Goal: Task Accomplishment & Management: Use online tool/utility

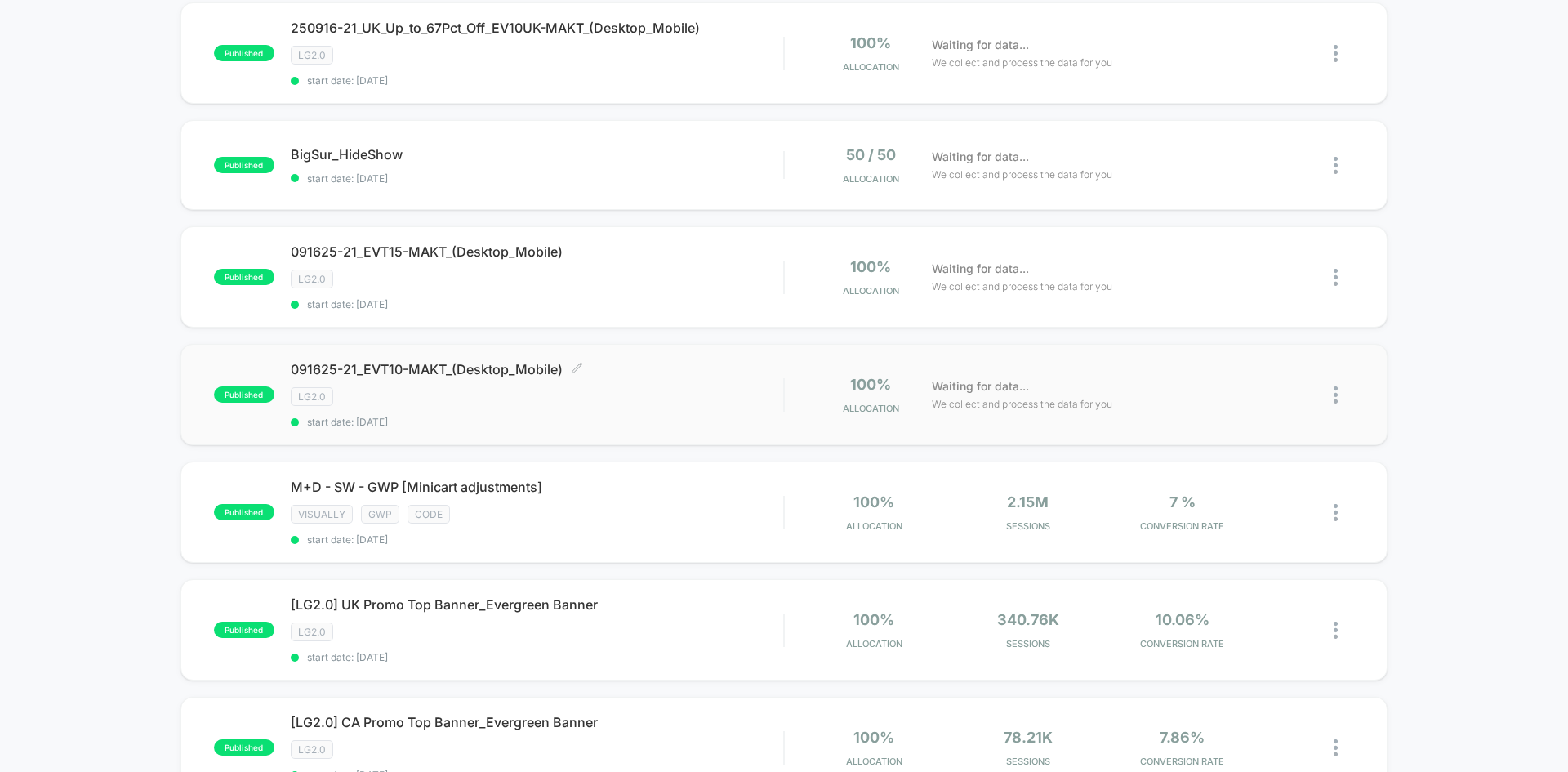
scroll to position [736, 0]
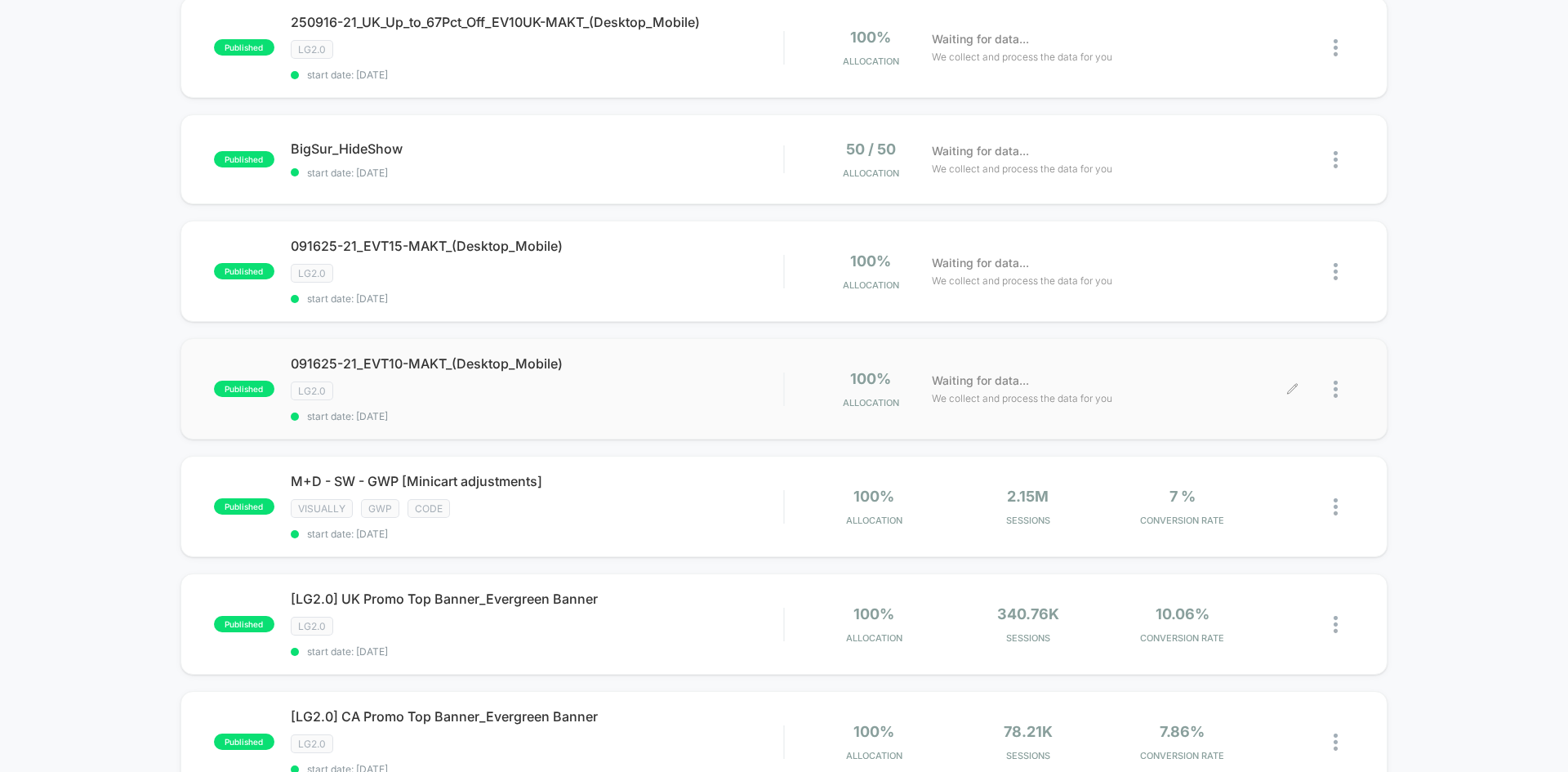
click at [1331, 386] on div at bounding box center [1323, 389] width 61 height 38
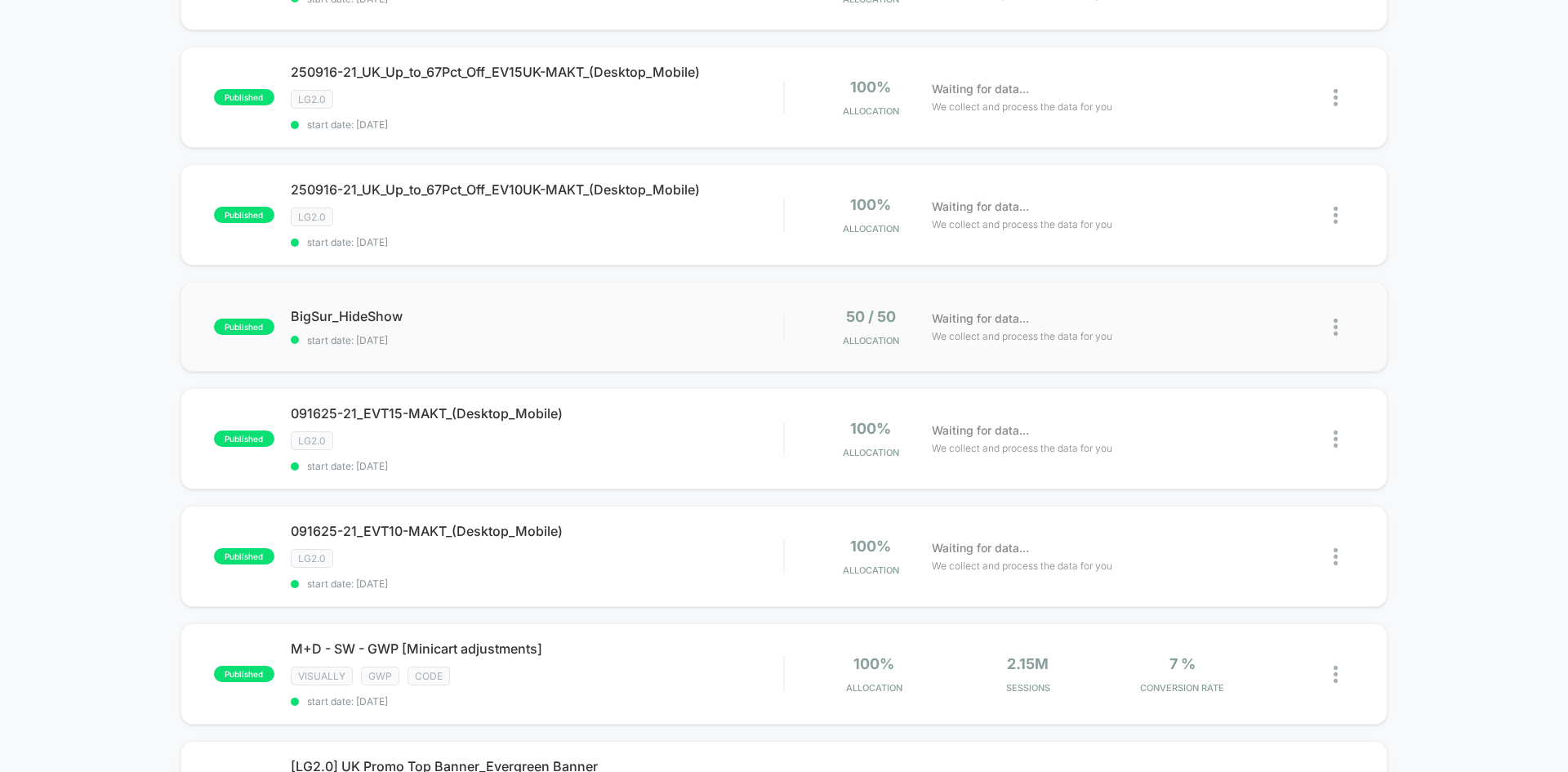
scroll to position [736, 0]
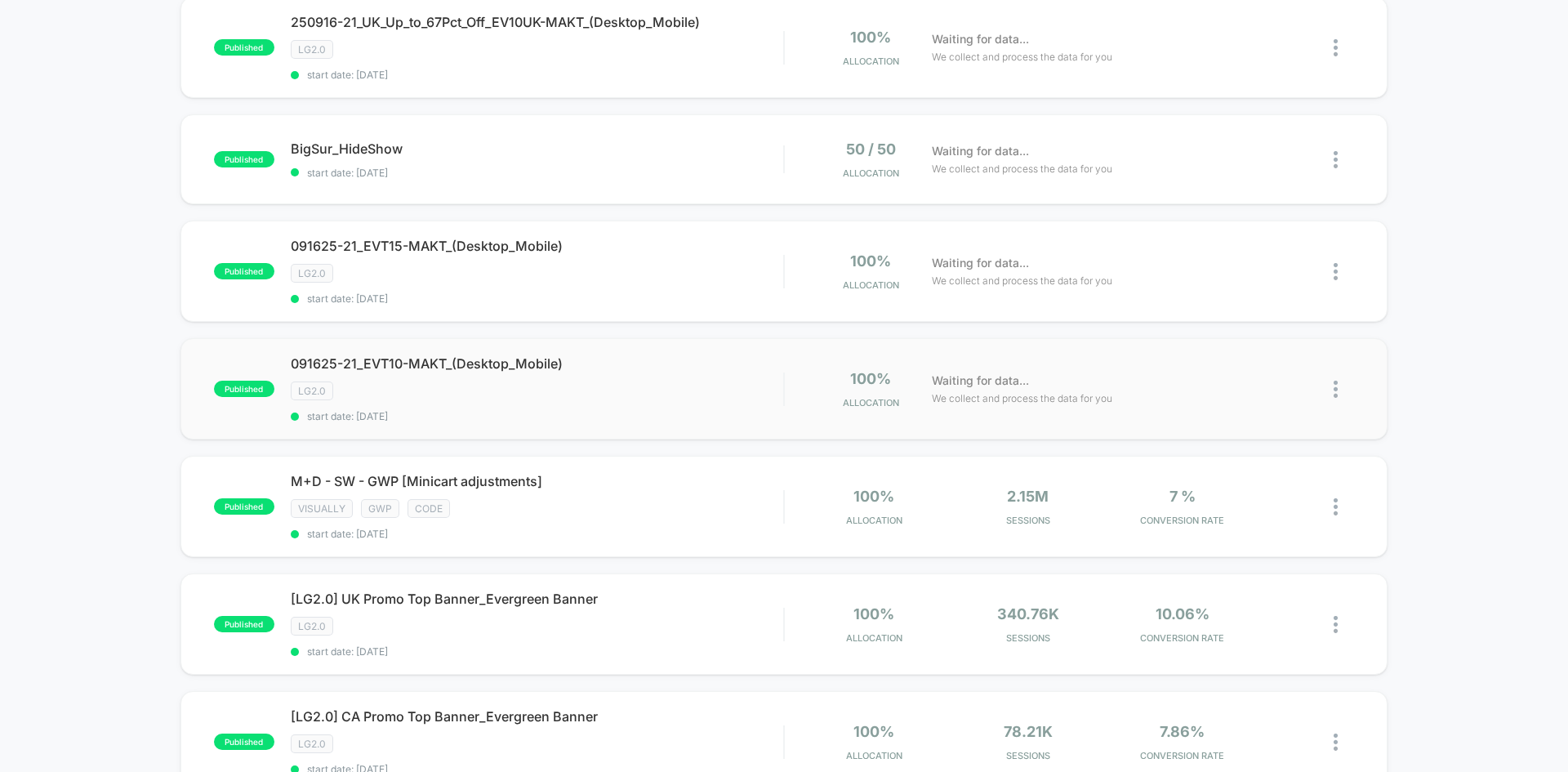
click at [1335, 387] on img at bounding box center [1335, 389] width 4 height 17
click at [1241, 292] on div "Edit" at bounding box center [1252, 295] width 147 height 36
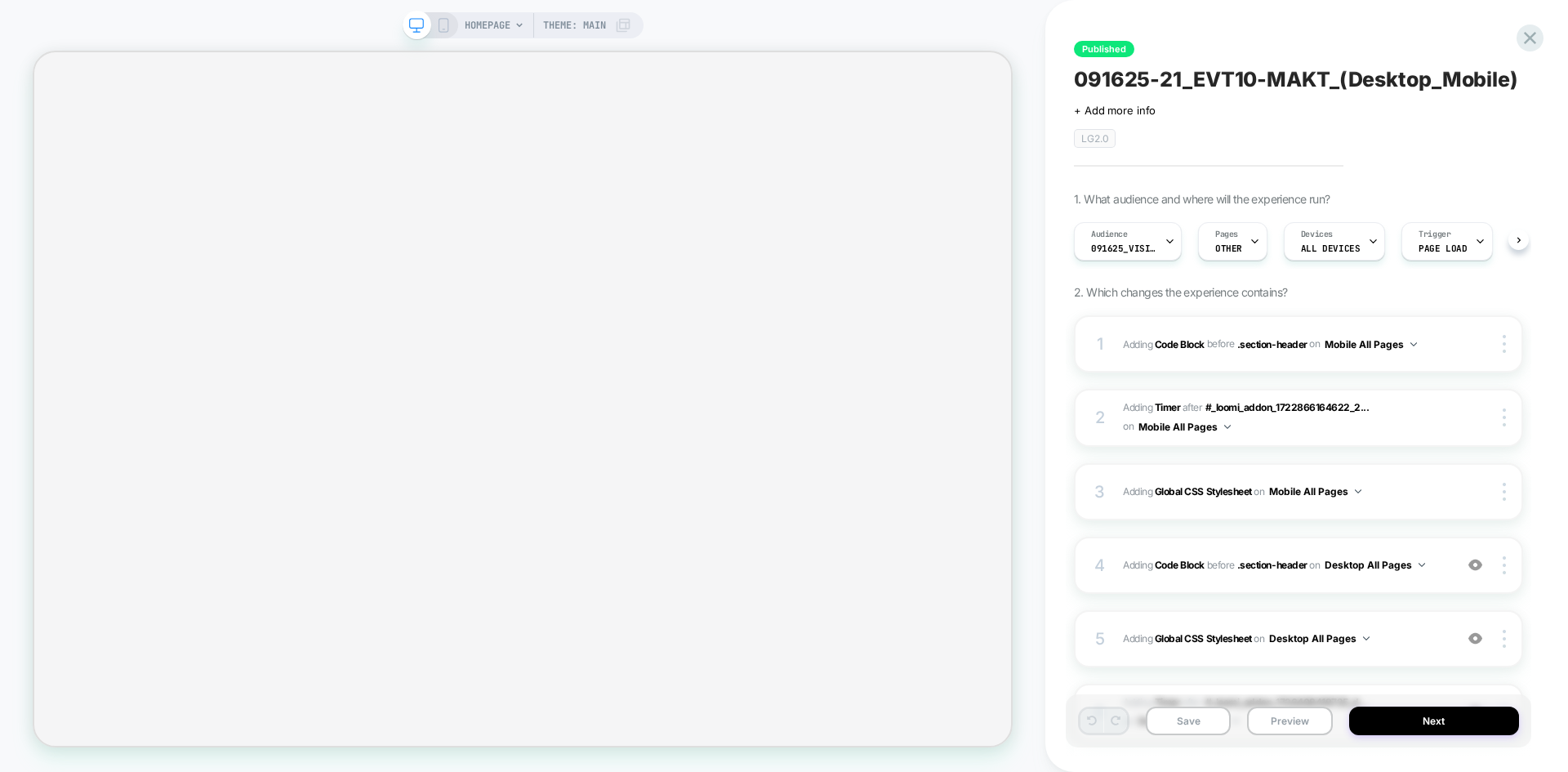
scroll to position [0, 1]
click at [444, 20] on icon at bounding box center [442, 25] width 14 height 14
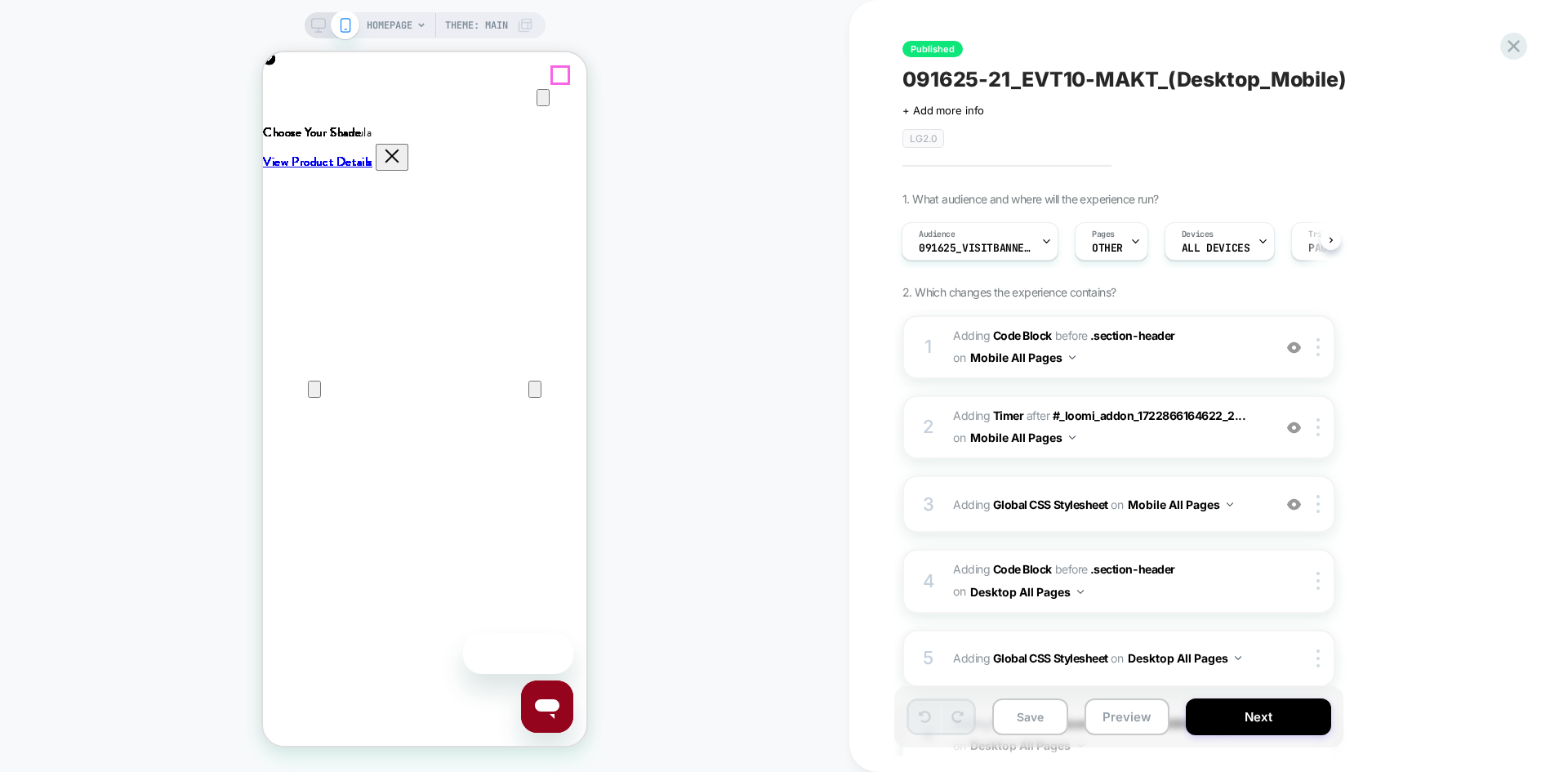
click at [289, 121] on icon "Close" at bounding box center [279, 130] width 19 height 19
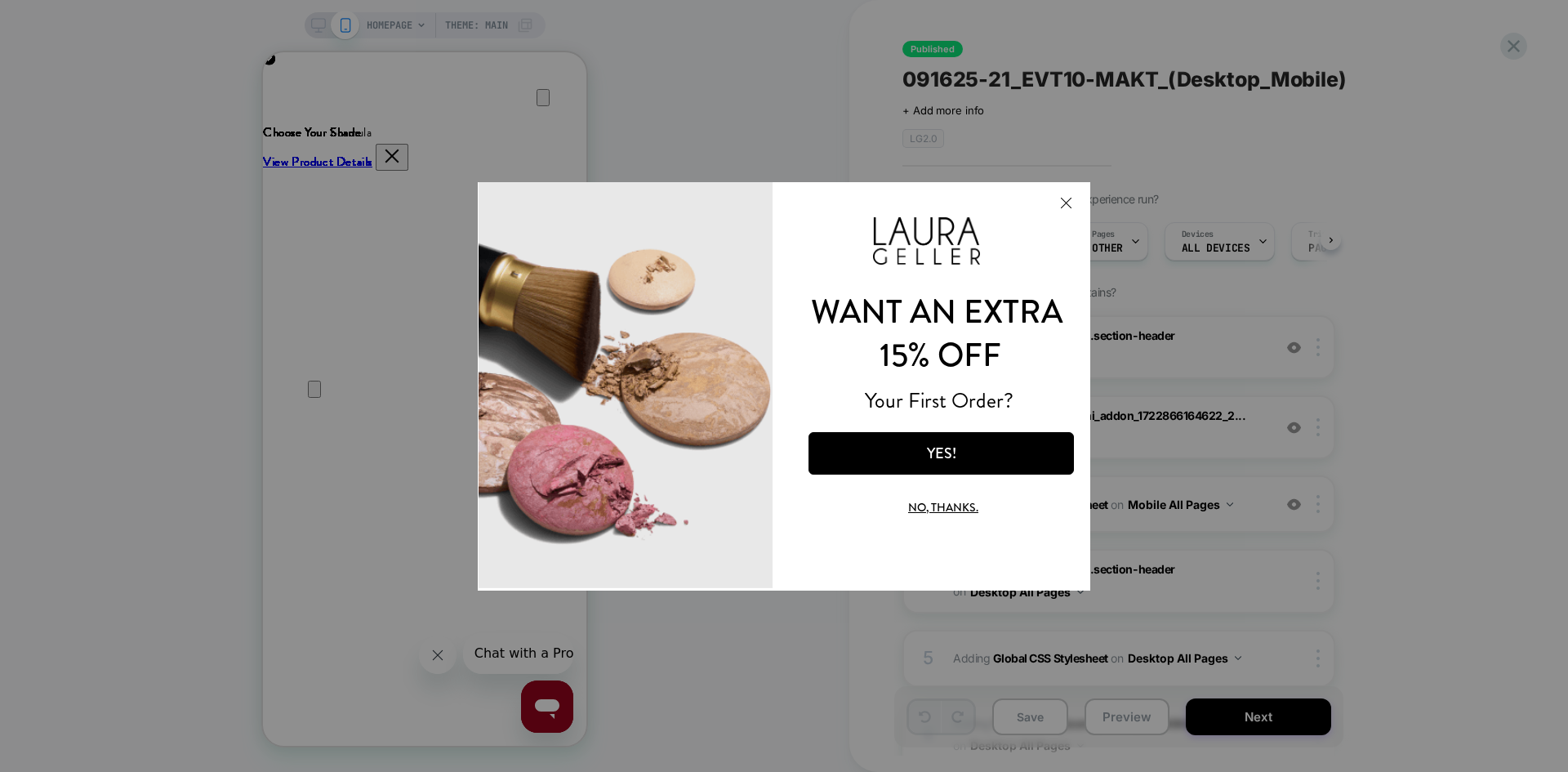
click at [1064, 203] on button "Close Modal" at bounding box center [1065, 201] width 44 height 39
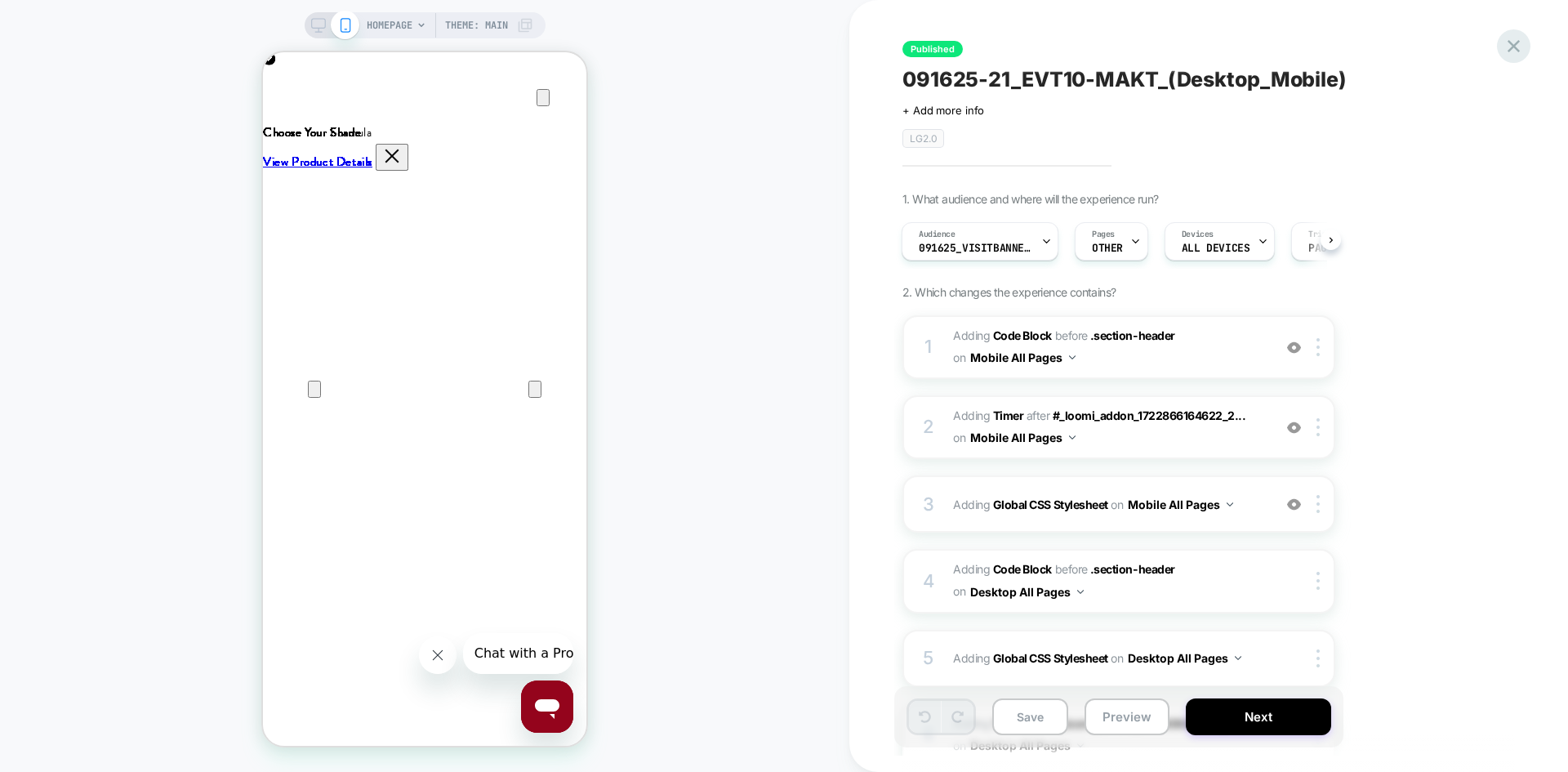
click at [1519, 50] on icon at bounding box center [1512, 46] width 22 height 22
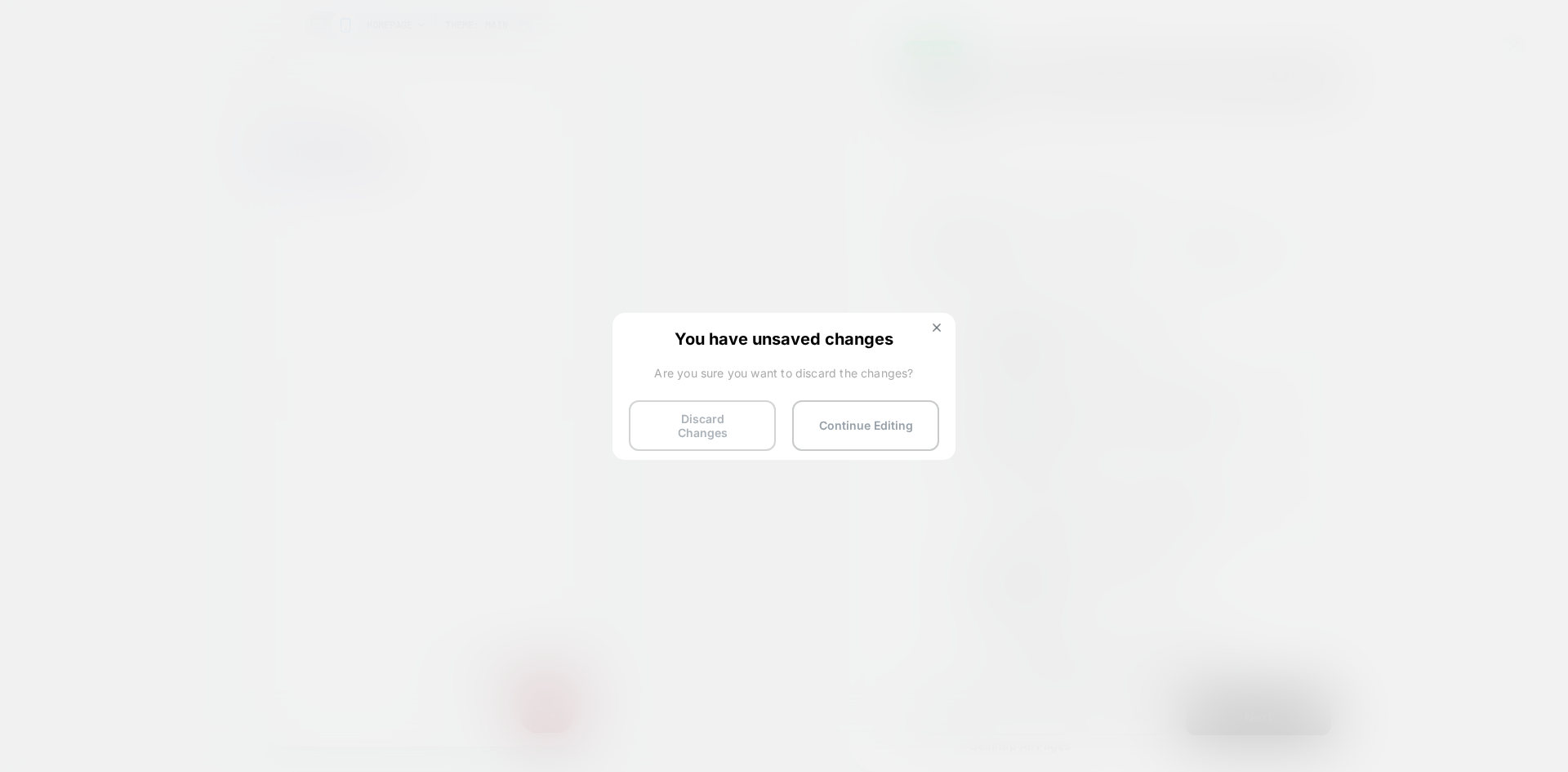
click at [736, 418] on button "Discard Changes" at bounding box center [703, 425] width 147 height 51
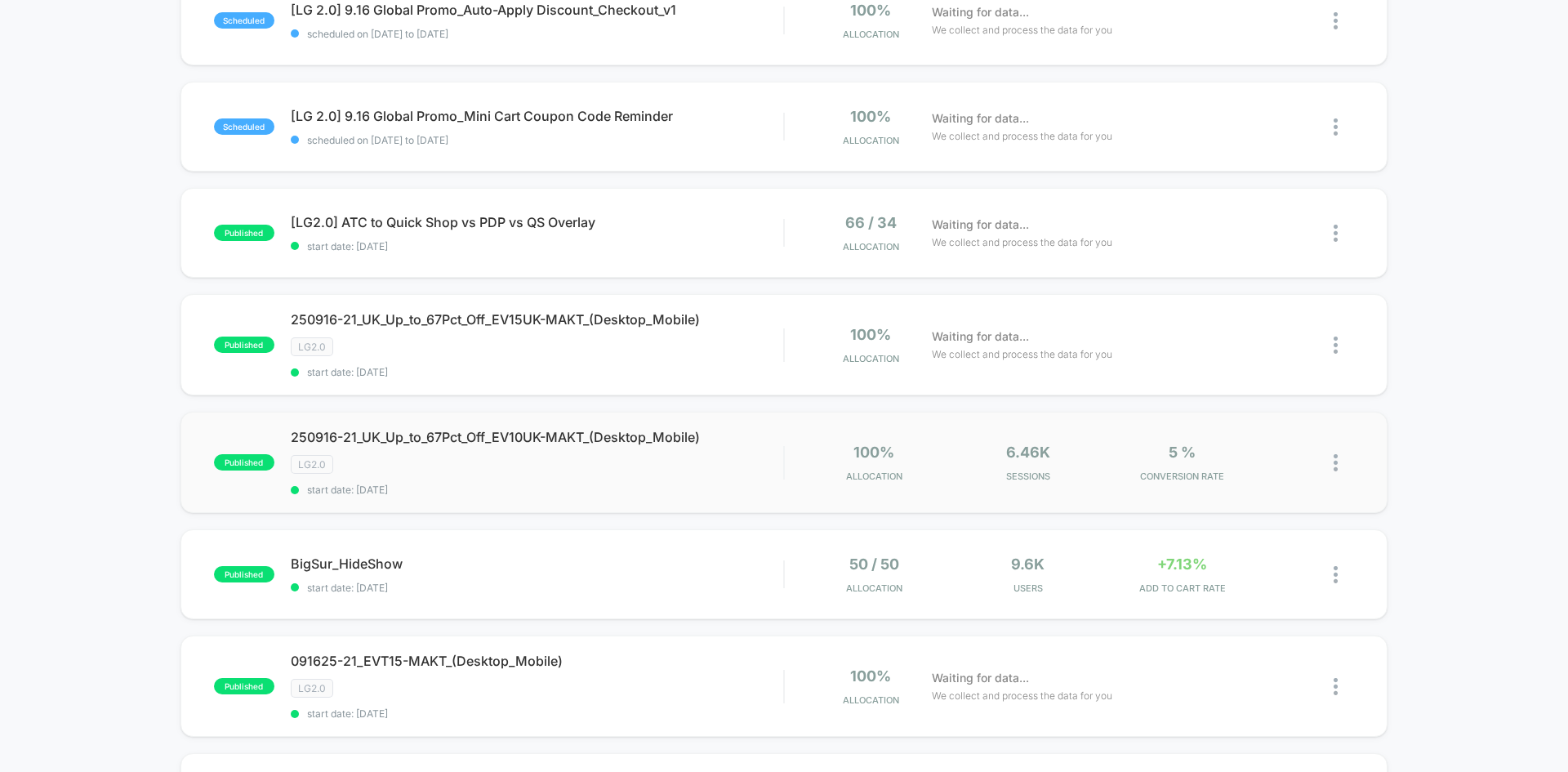
scroll to position [327, 0]
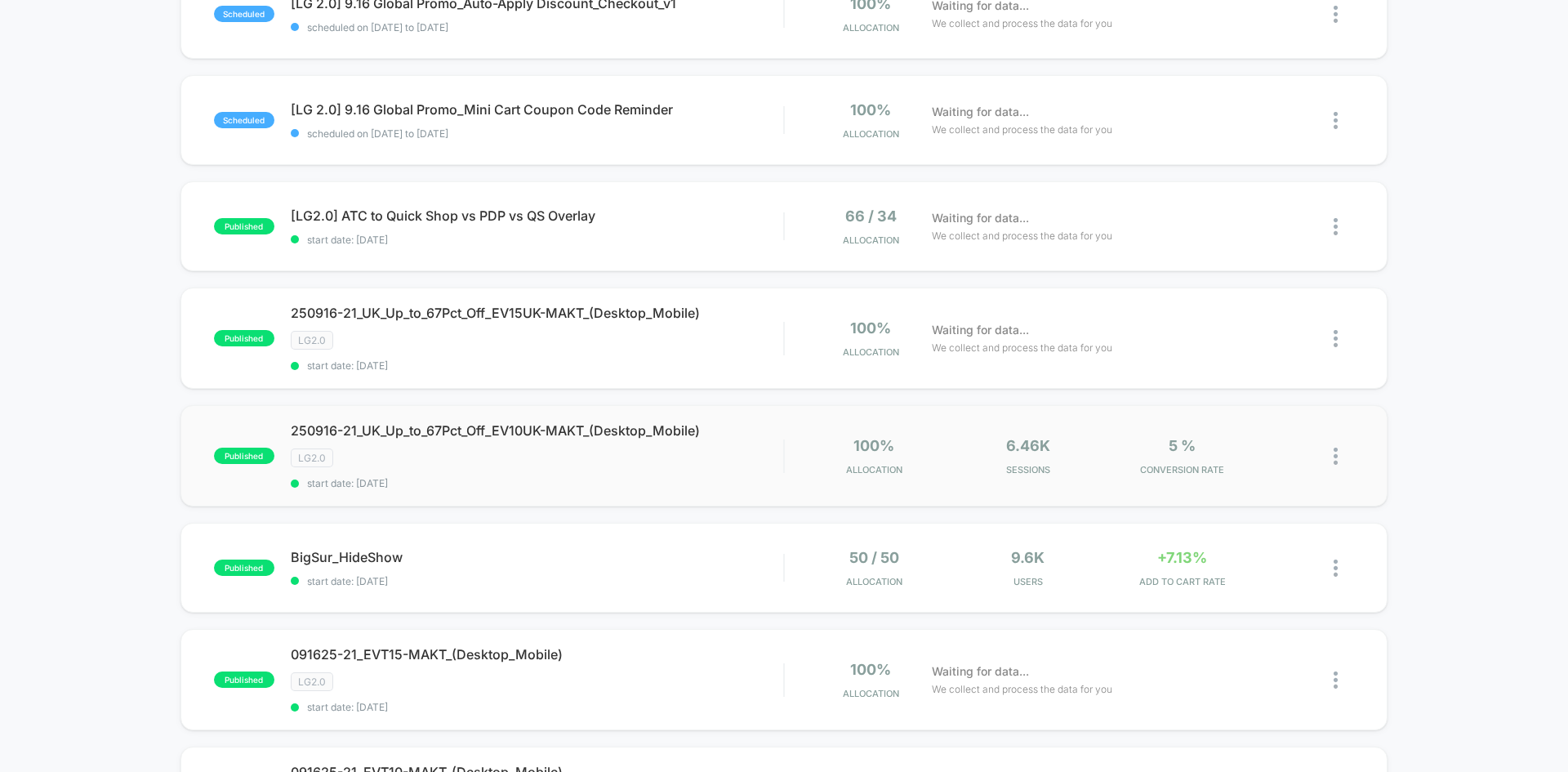
click at [1334, 456] on img at bounding box center [1335, 456] width 4 height 17
click at [1246, 369] on div "Edit" at bounding box center [1252, 362] width 147 height 36
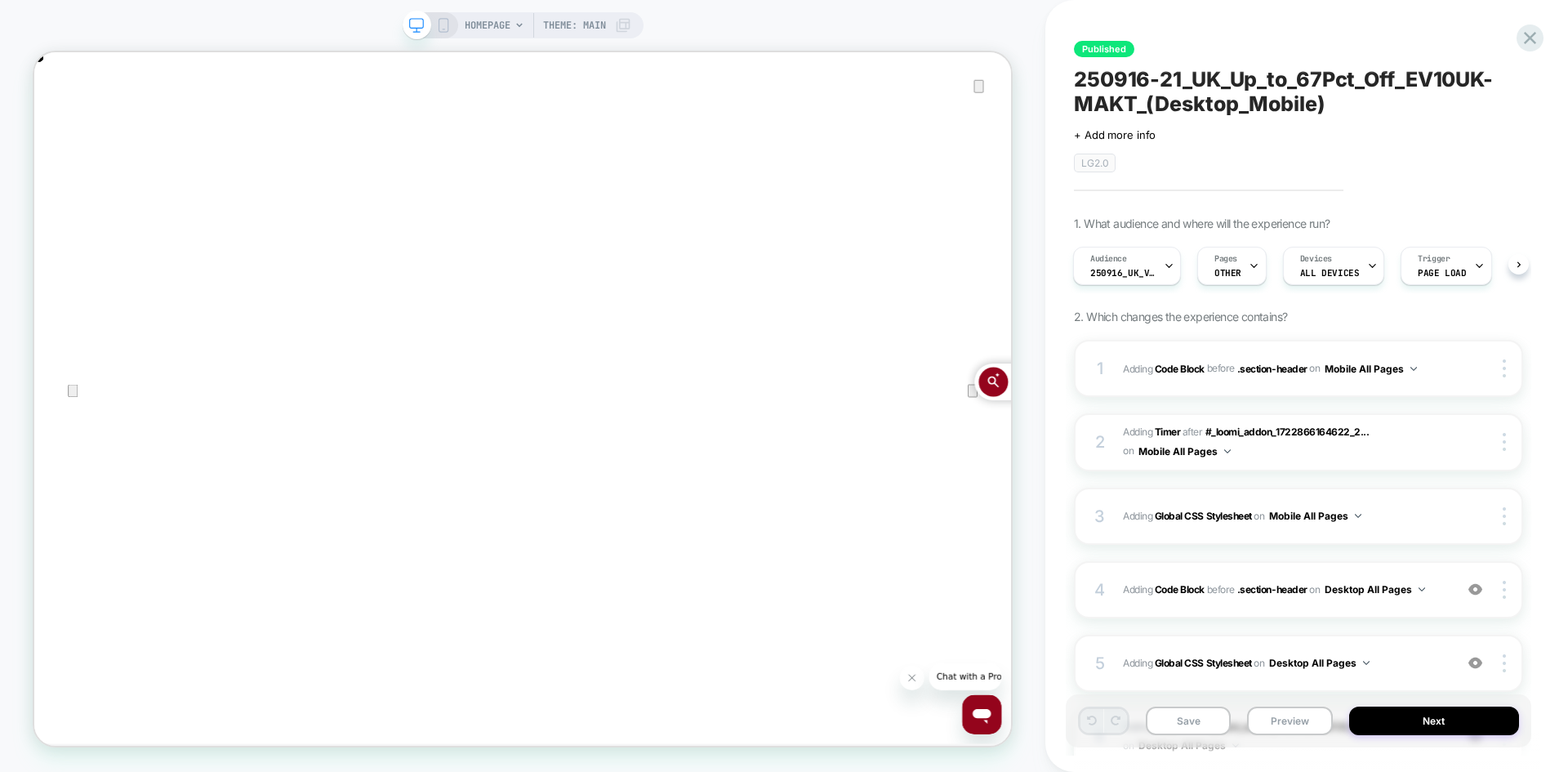
click at [438, 26] on icon at bounding box center [442, 25] width 14 height 14
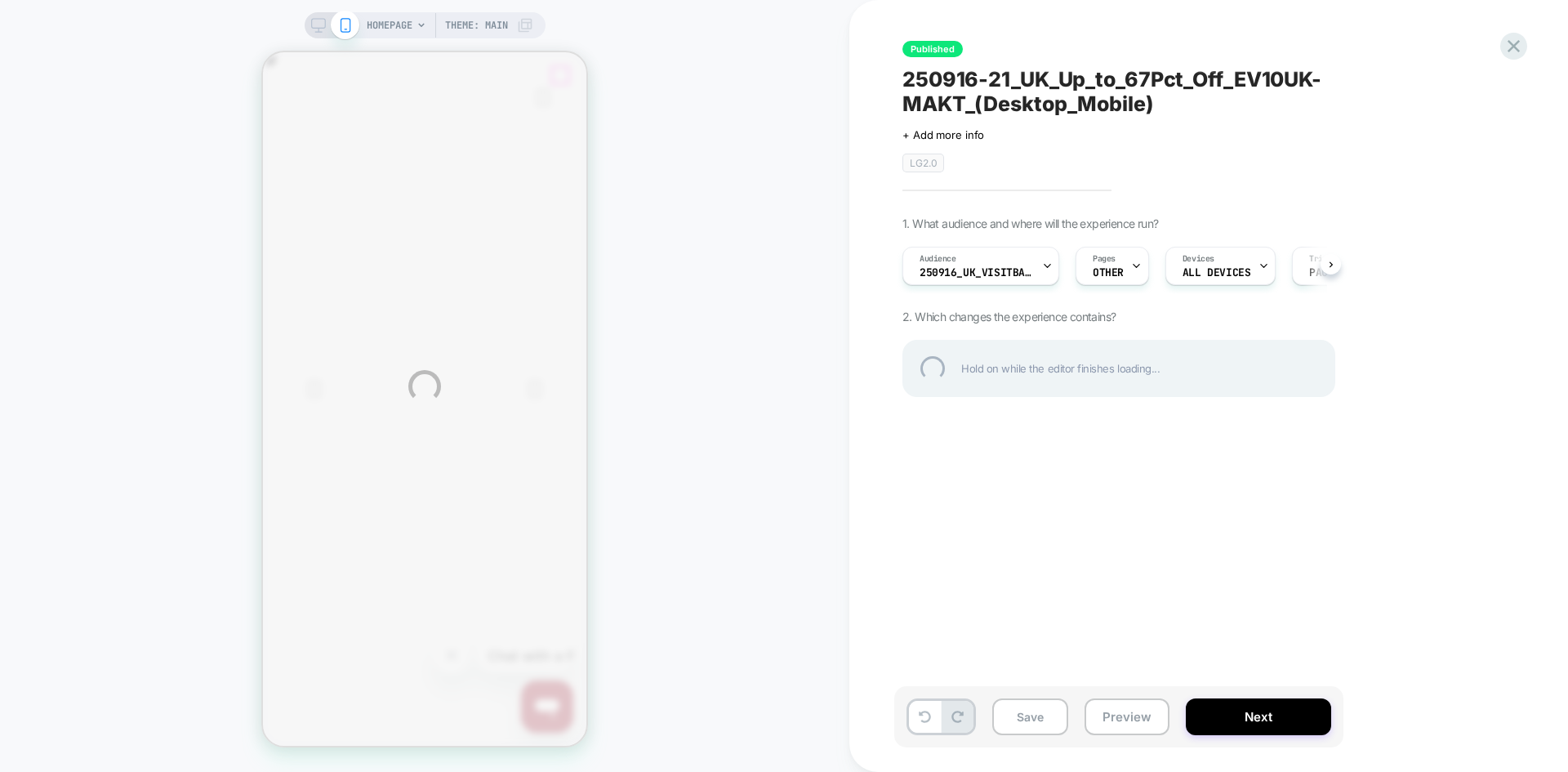
click at [285, 125] on icon "Close" at bounding box center [280, 131] width 11 height 11
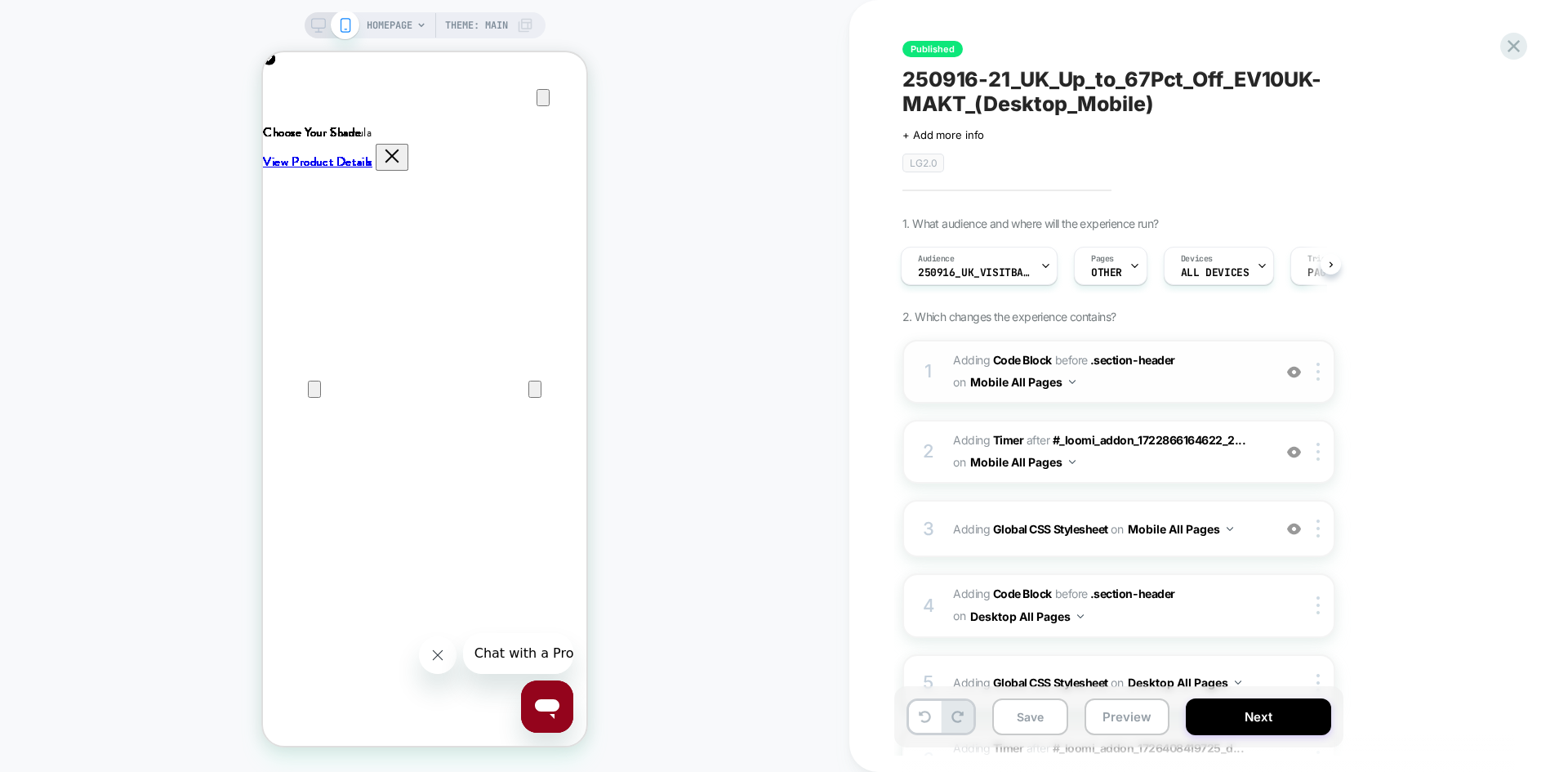
click at [1210, 383] on span "Adding Code Block BEFORE .section-header .section-header on Mobile All Pages" at bounding box center [1108, 372] width 311 height 44
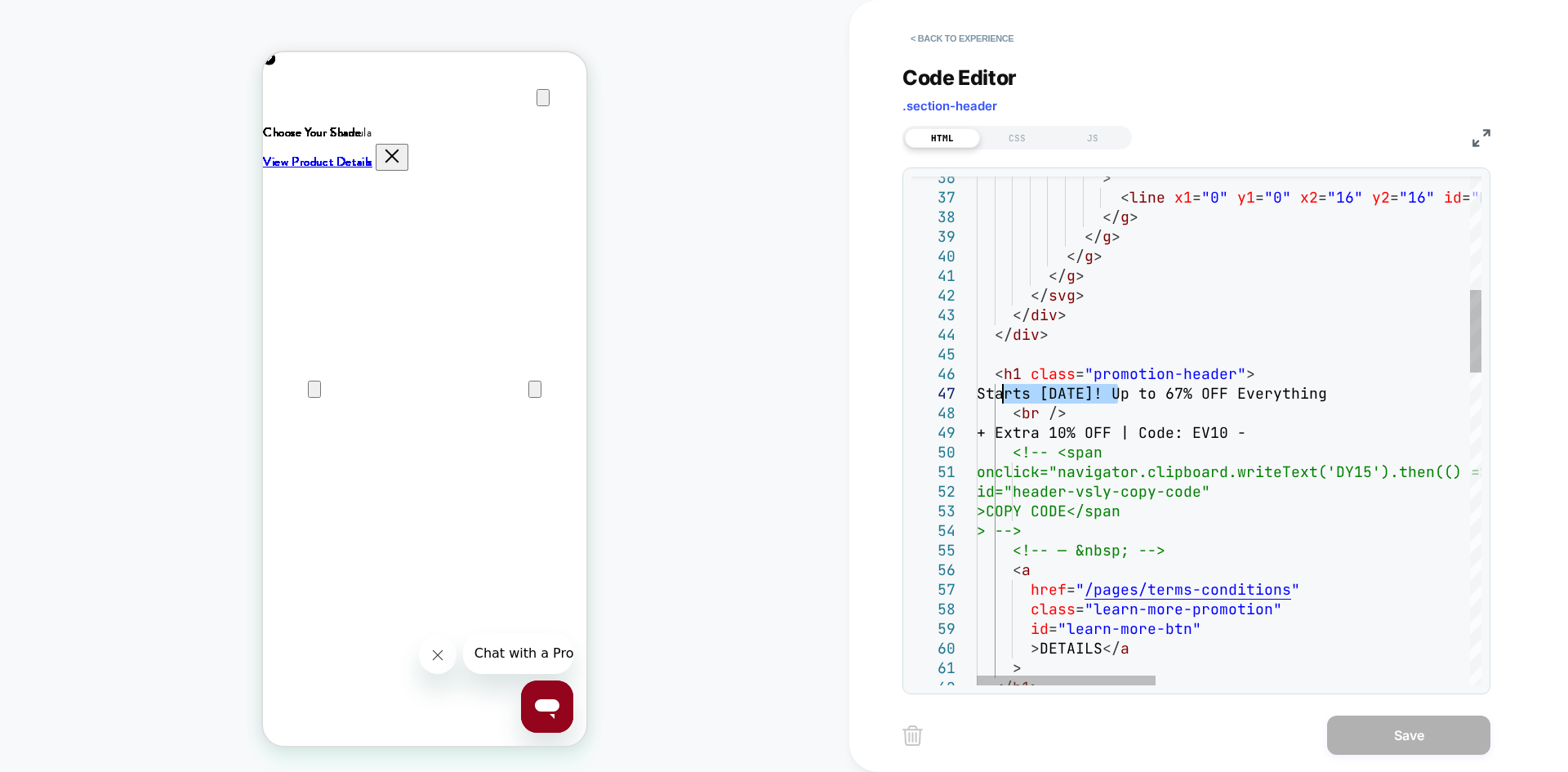
drag, startPoint x: 1118, startPoint y: 392, endPoint x: 1004, endPoint y: 393, distance: 114.0
drag, startPoint x: 1125, startPoint y: 392, endPoint x: 1011, endPoint y: 387, distance: 114.1
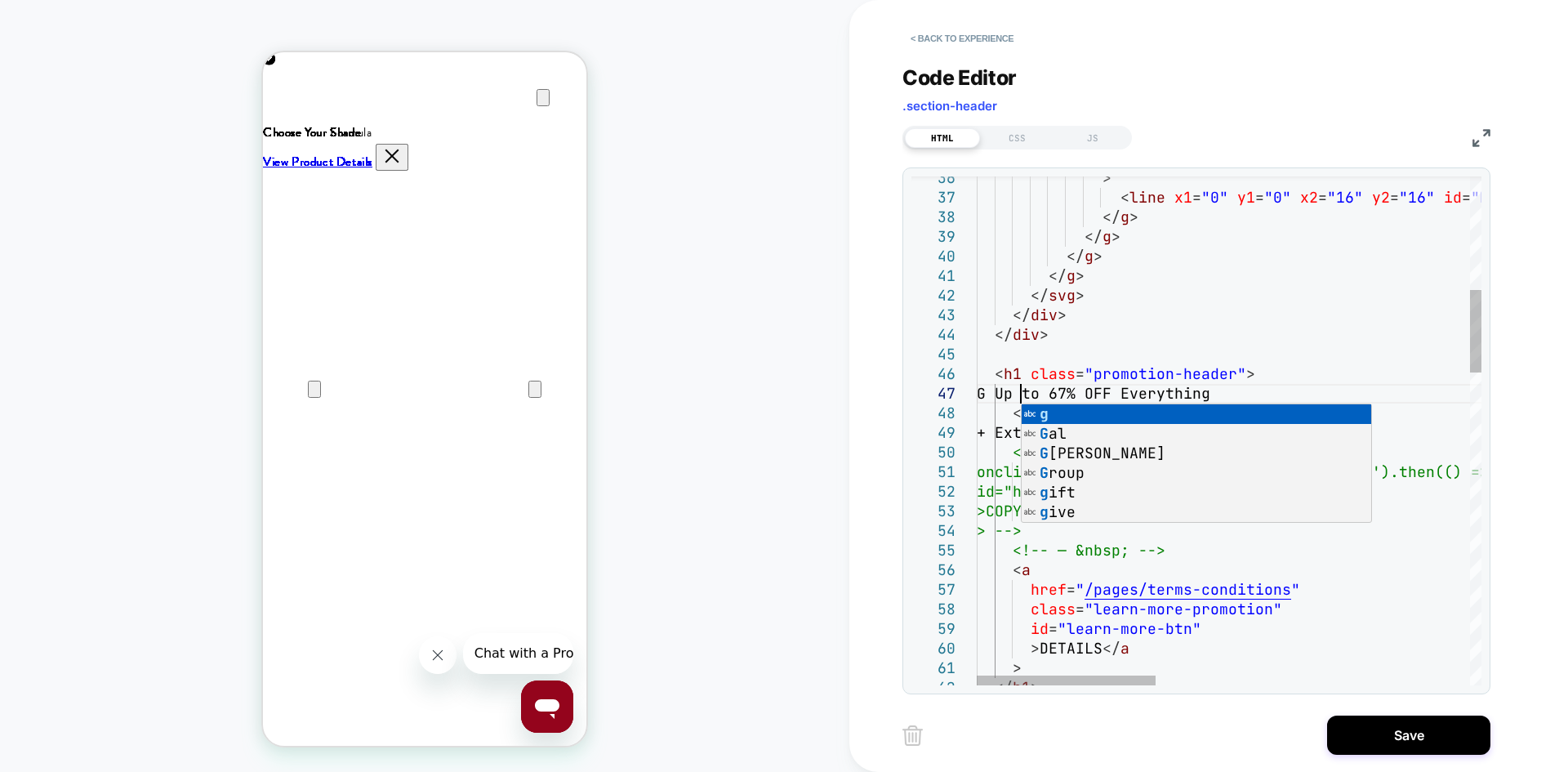
scroll to position [118, 61]
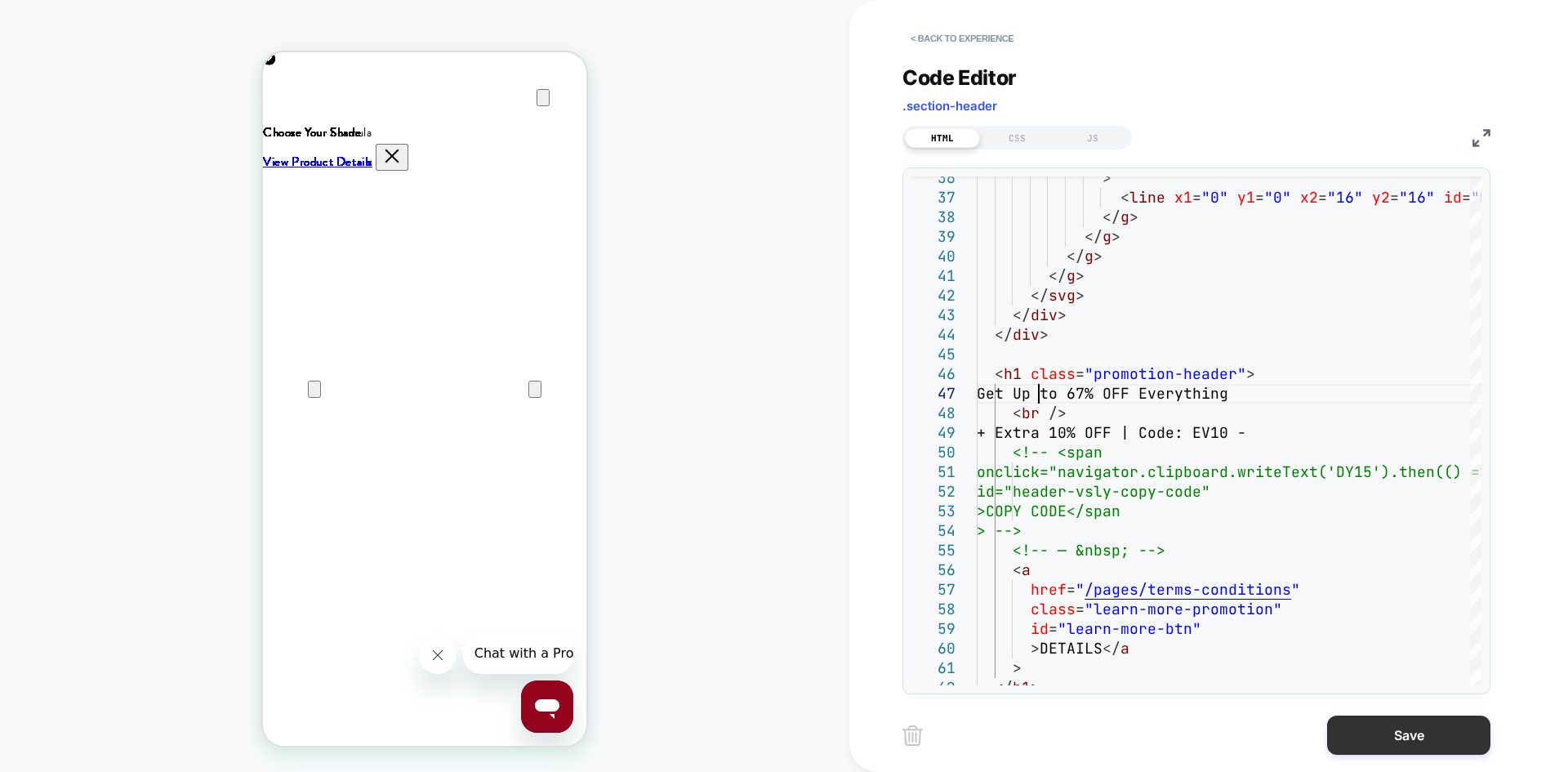
type textarea "**********"
click at [1389, 739] on button "Save" at bounding box center [1408, 735] width 164 height 39
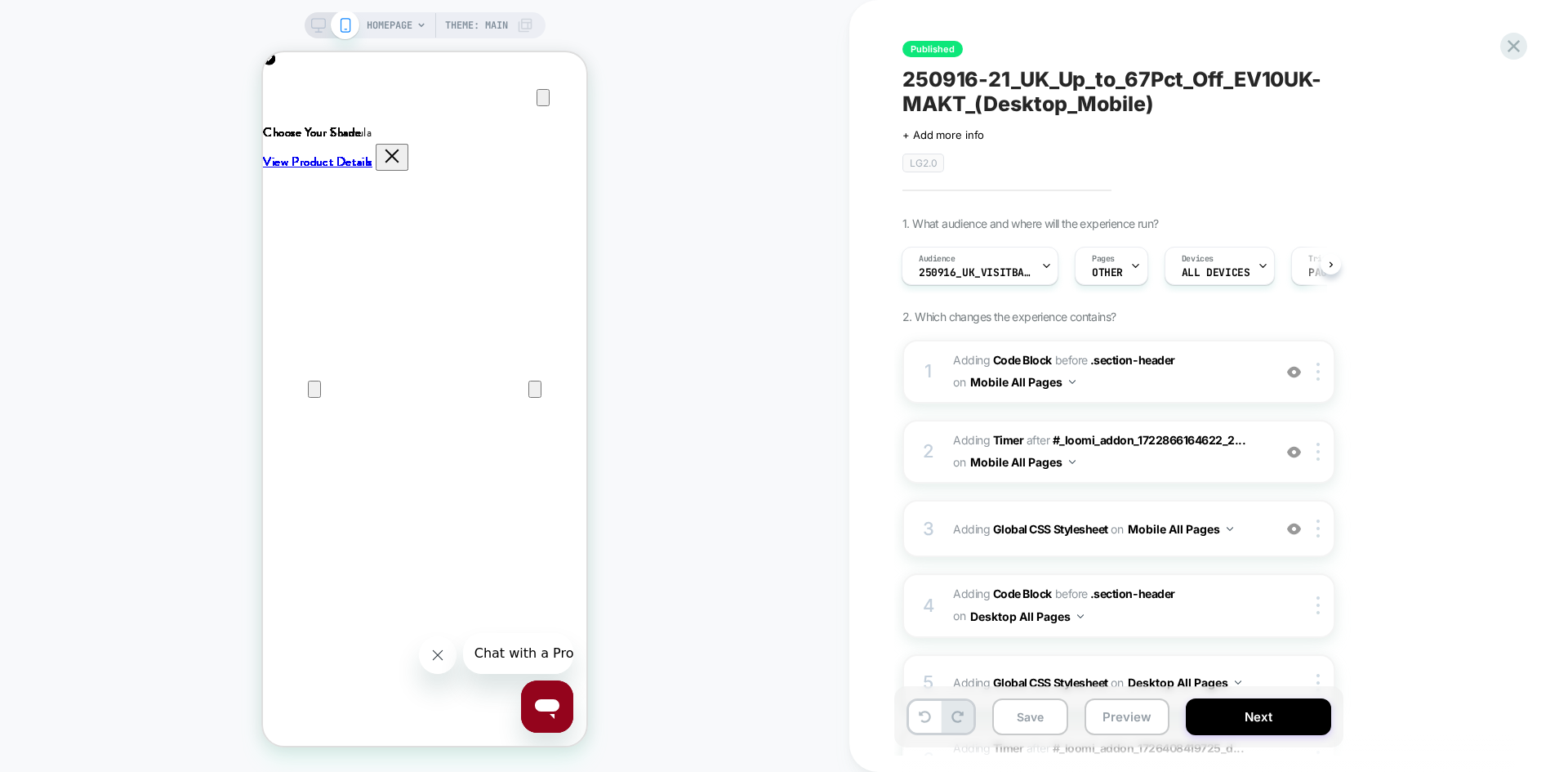
scroll to position [0, 647]
click at [314, 27] on icon at bounding box center [318, 25] width 14 height 14
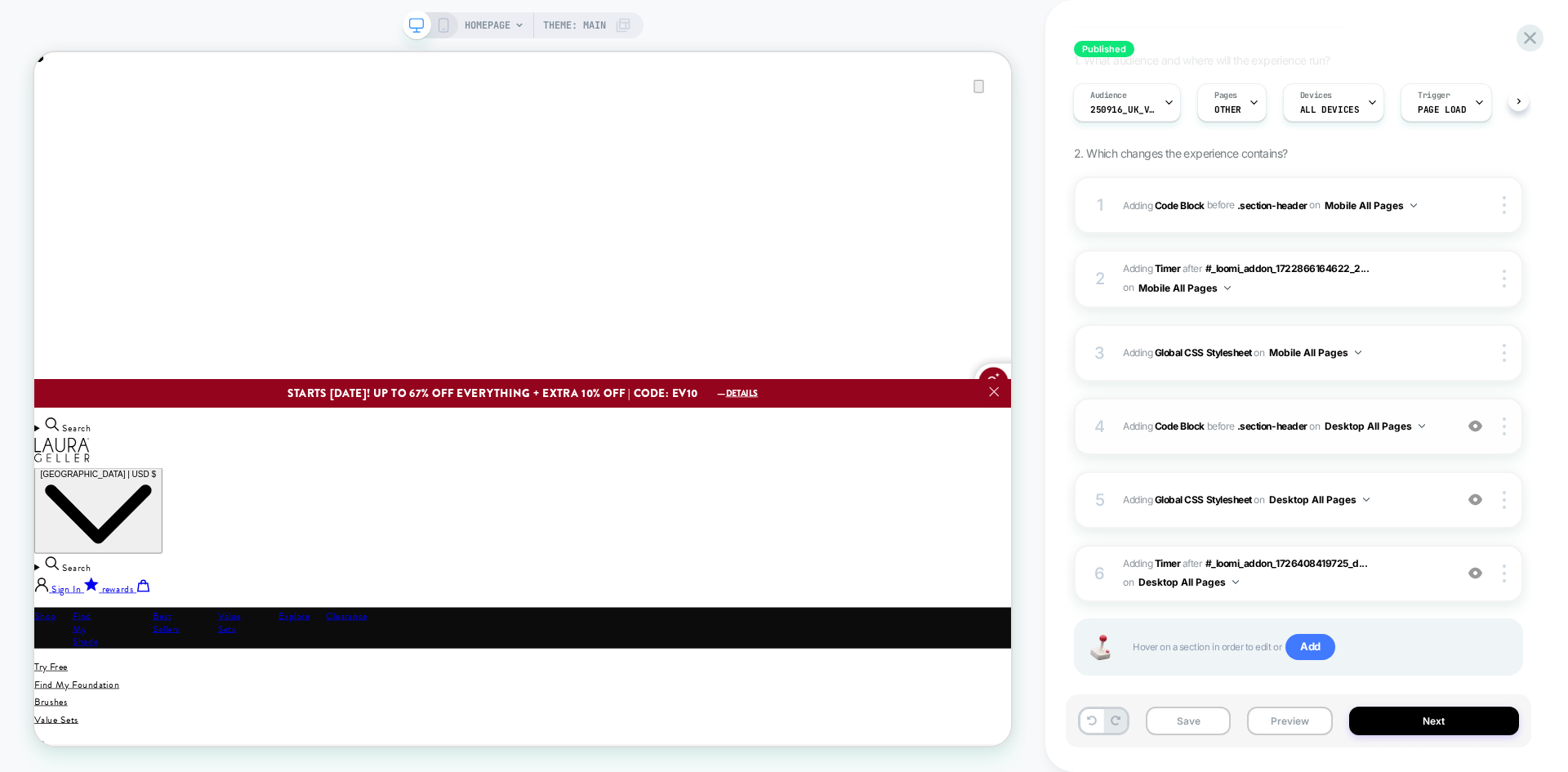
click at [1433, 434] on span "Adding Code Block BEFORE .section-header .section-header on Desktop All Pages" at bounding box center [1284, 425] width 323 height 20
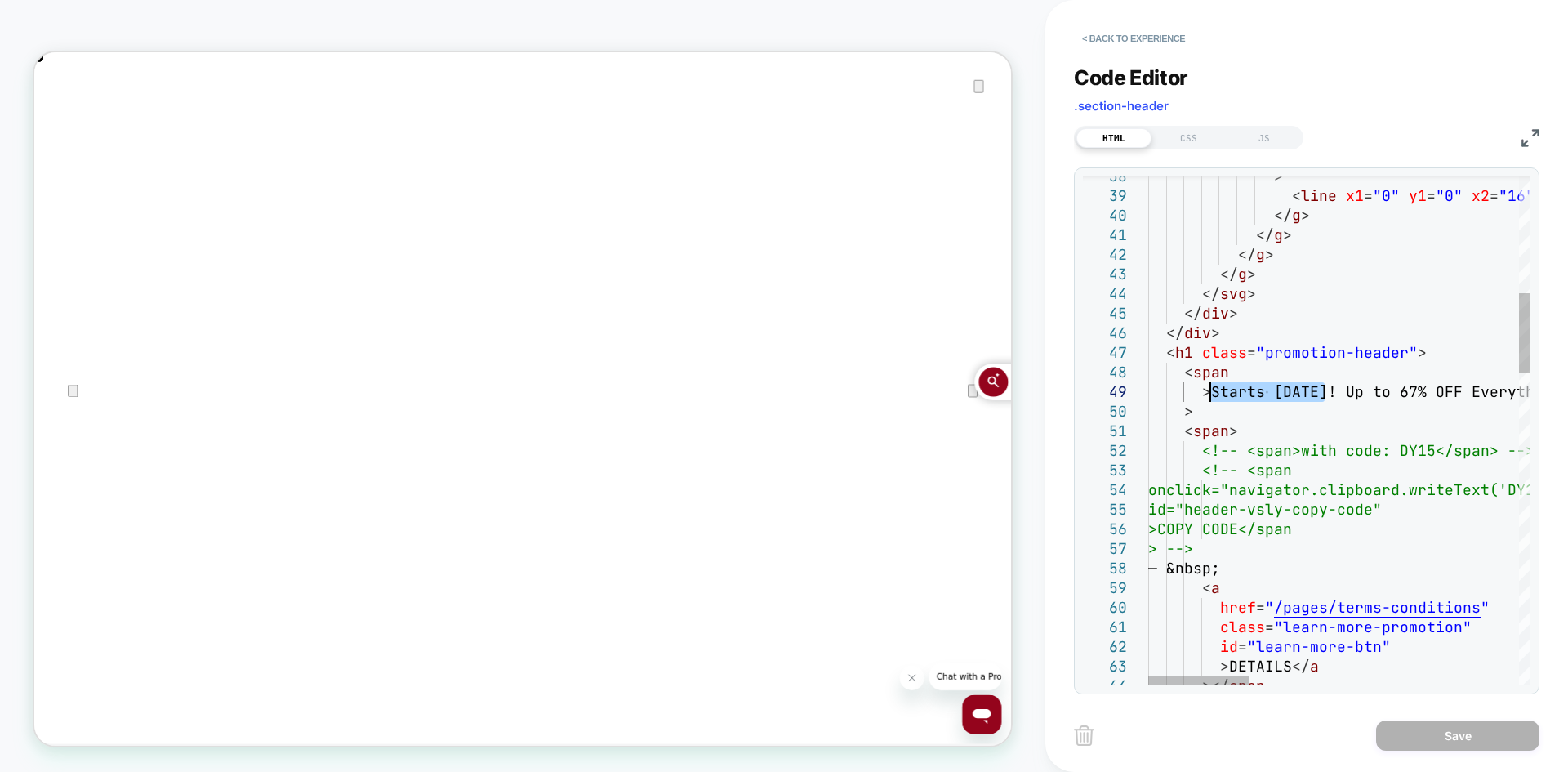
drag, startPoint x: 1320, startPoint y: 392, endPoint x: 1211, endPoint y: 386, distance: 109.2
type textarea "**********"
click at [1423, 725] on button "Save" at bounding box center [1457, 736] width 164 height 31
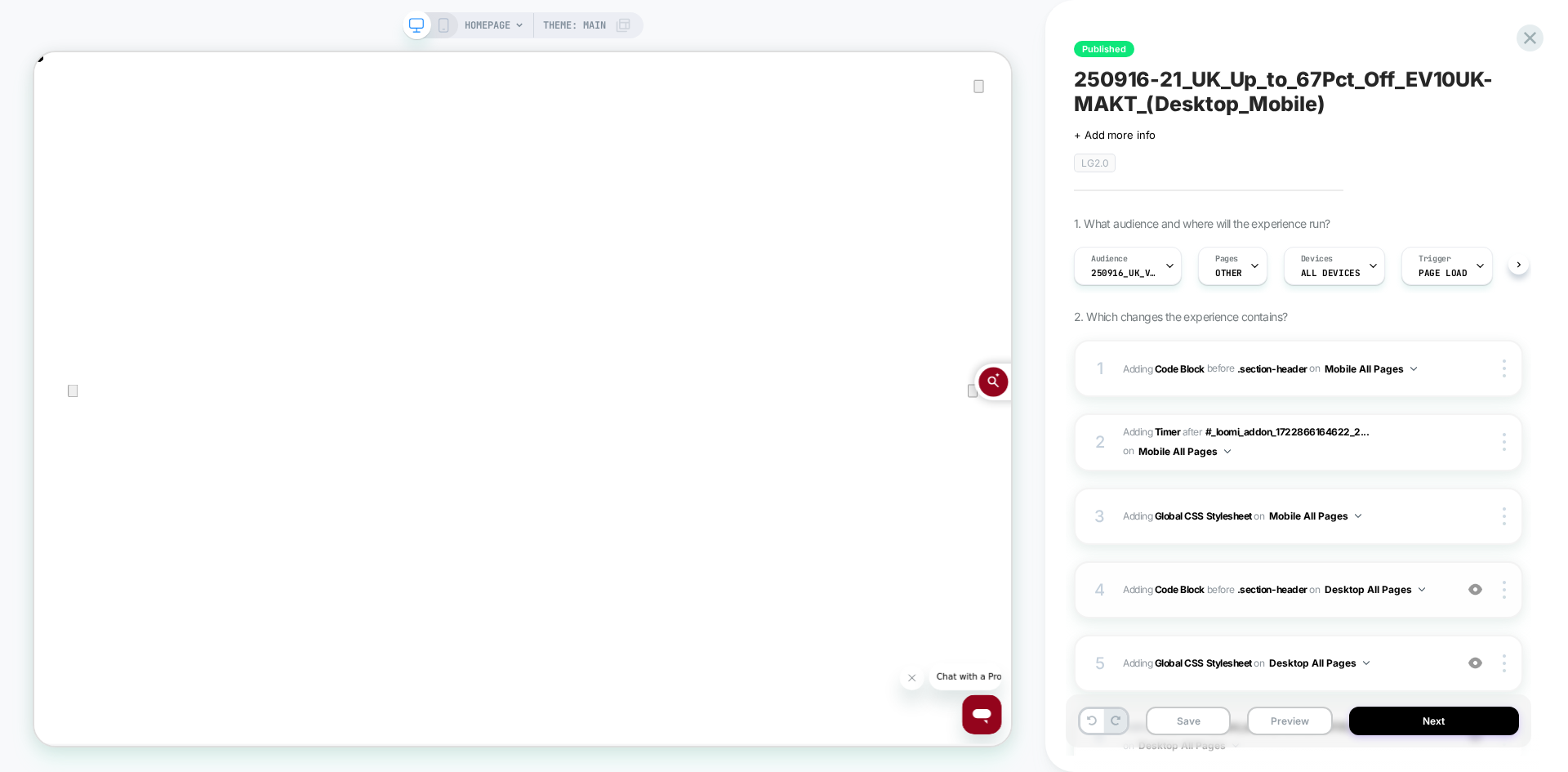
scroll to position [0, 1]
click at [1169, 717] on button "Save" at bounding box center [1188, 721] width 85 height 29
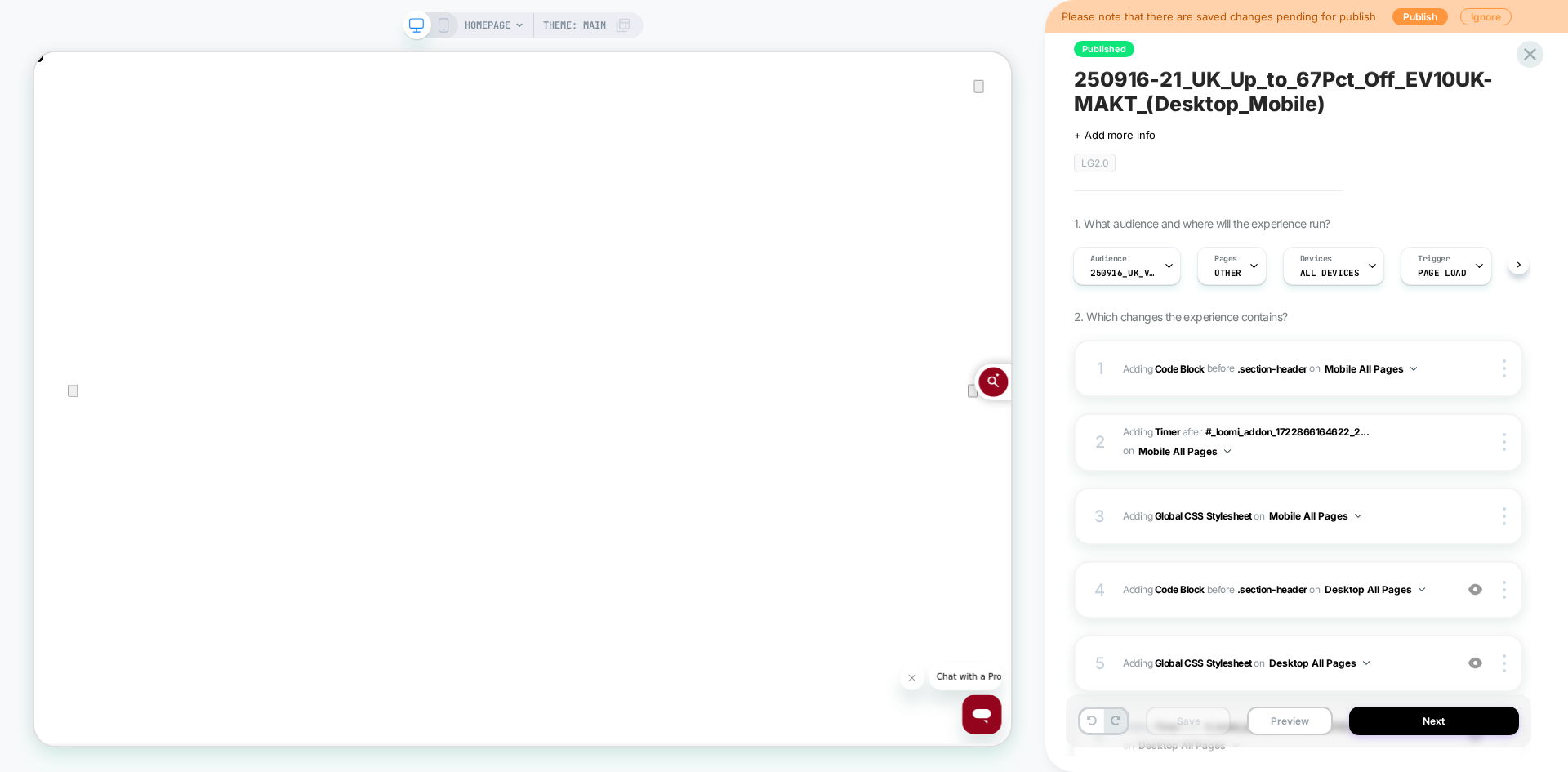
scroll to position [0, 0]
click at [1418, 9] on button "Publish" at bounding box center [1420, 17] width 56 height 17
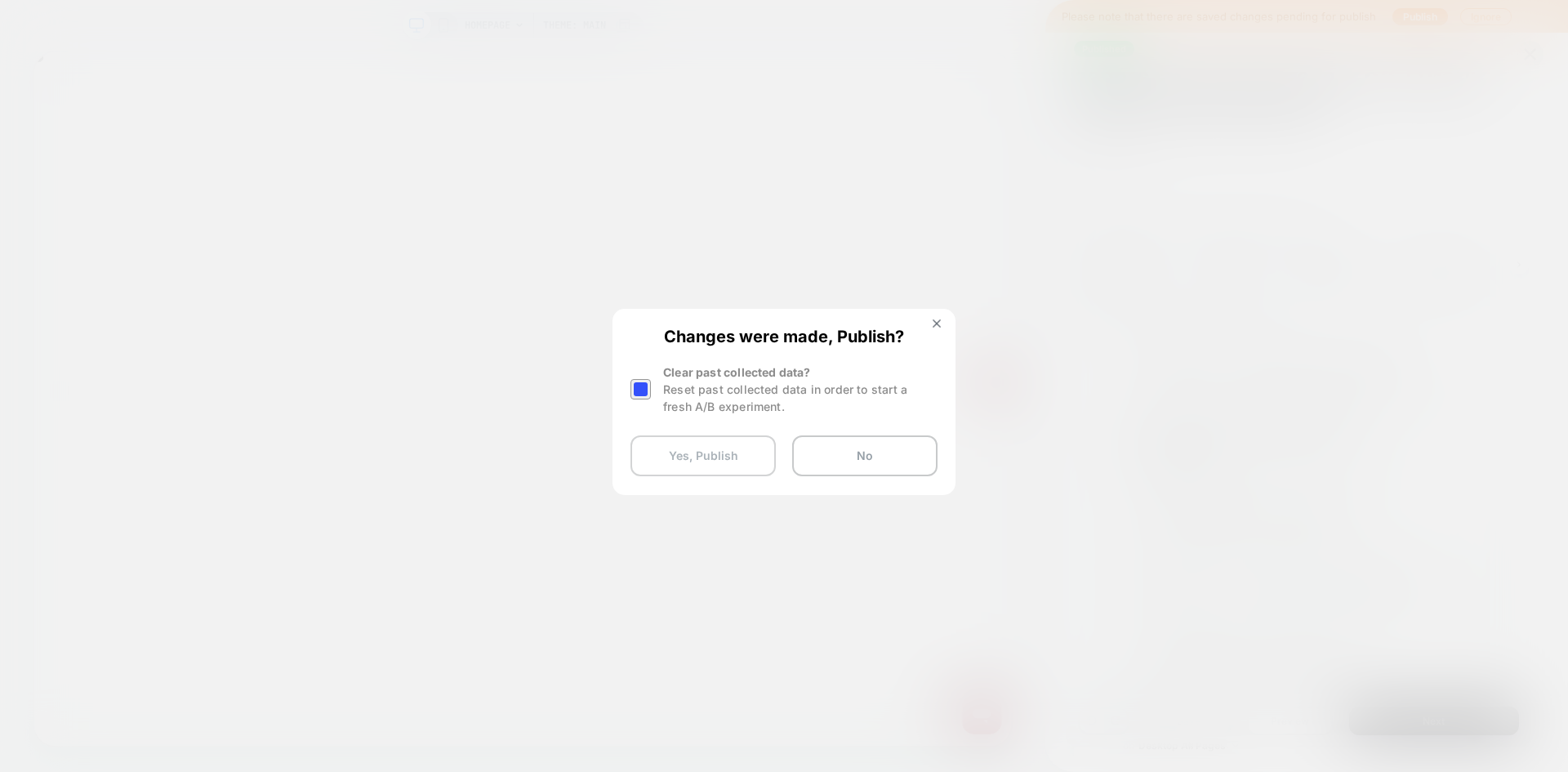
click at [743, 449] on button "Yes, Publish" at bounding box center [703, 456] width 146 height 41
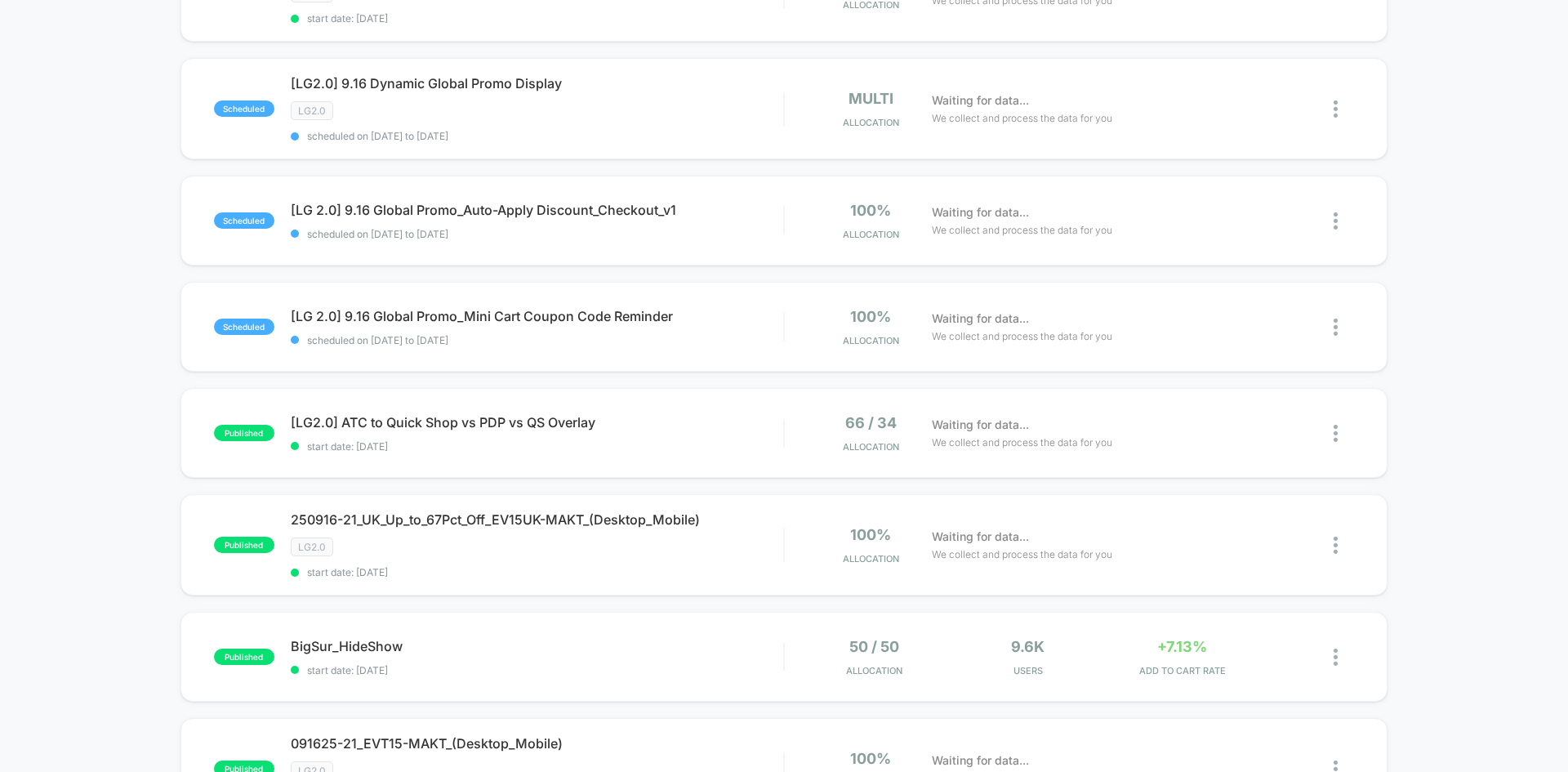
scroll to position [245, 0]
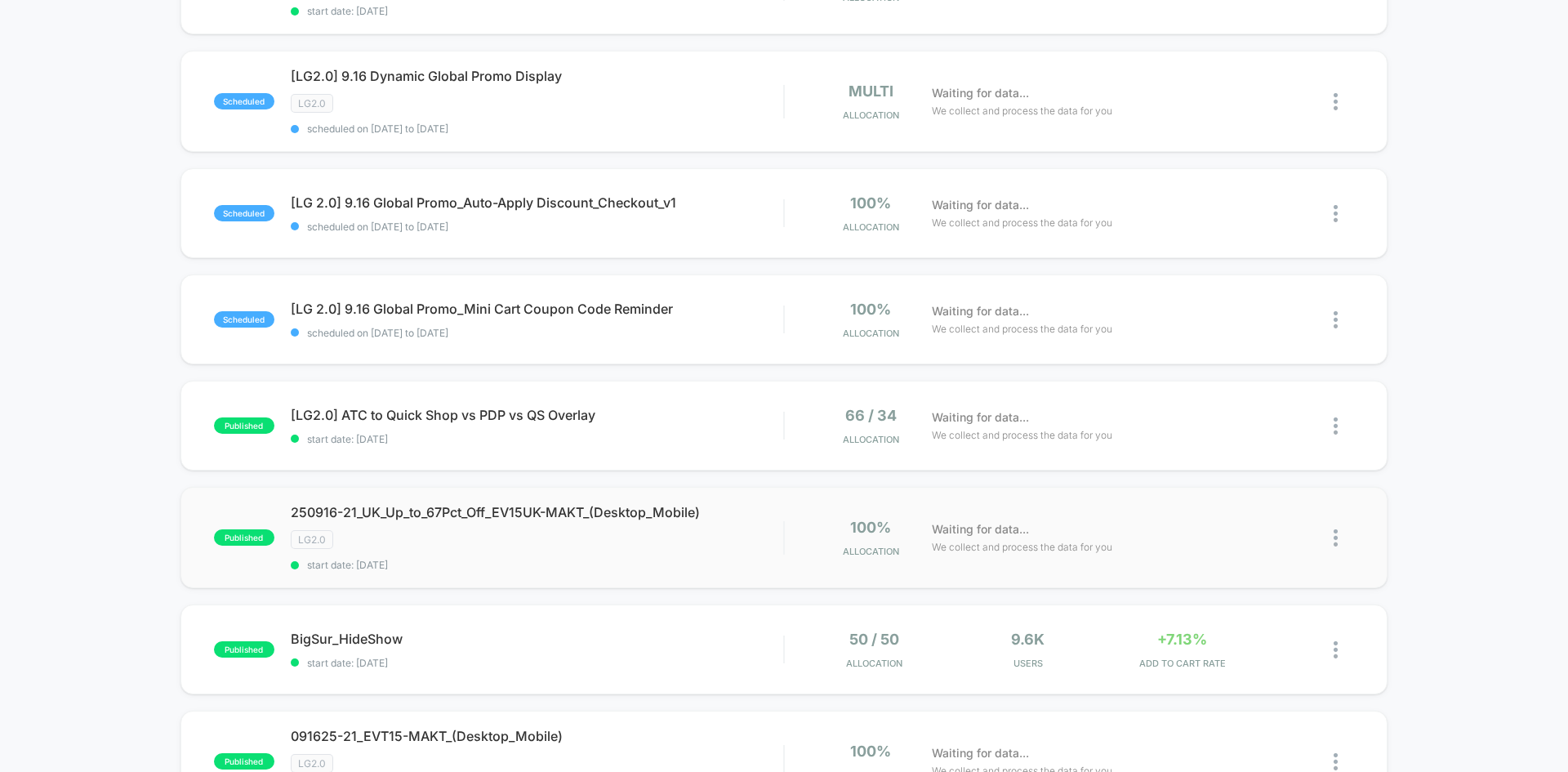
click at [1335, 533] on img at bounding box center [1335, 538] width 4 height 17
click at [1249, 444] on div "Edit" at bounding box center [1252, 443] width 147 height 36
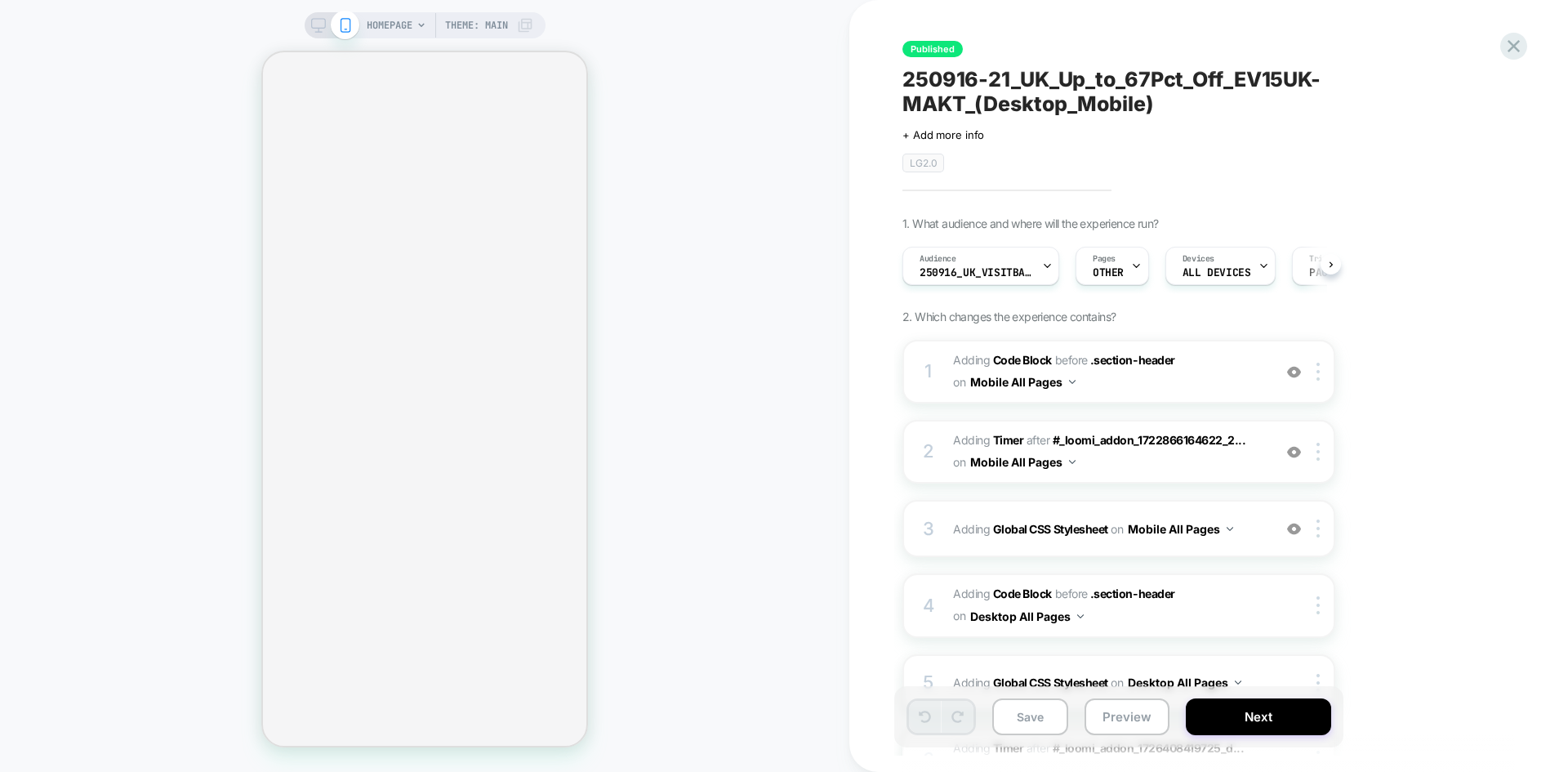
scroll to position [0, 1]
click at [322, 22] on icon at bounding box center [318, 25] width 14 height 14
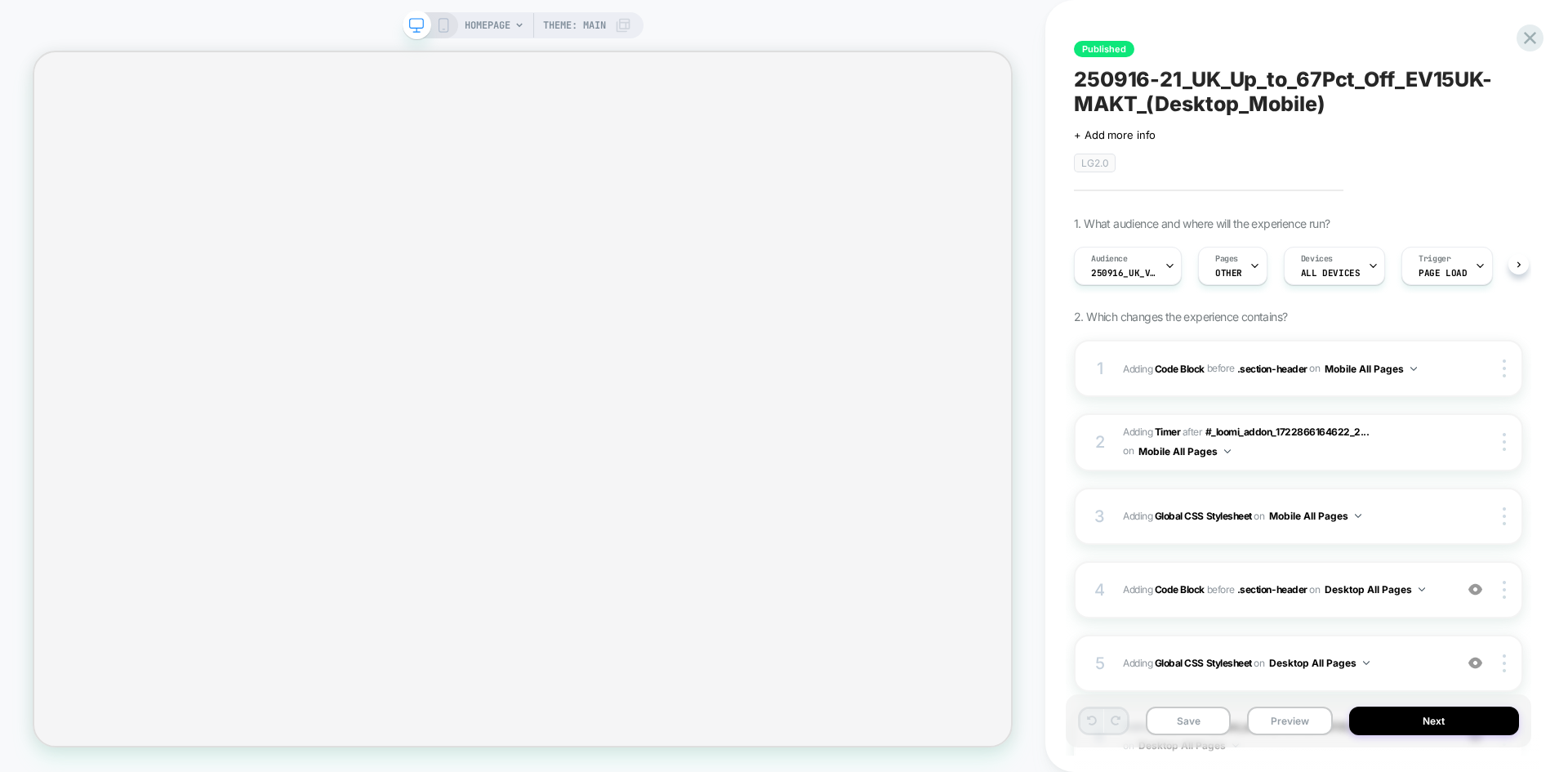
scroll to position [0, 1]
click at [442, 29] on icon at bounding box center [442, 25] width 14 height 14
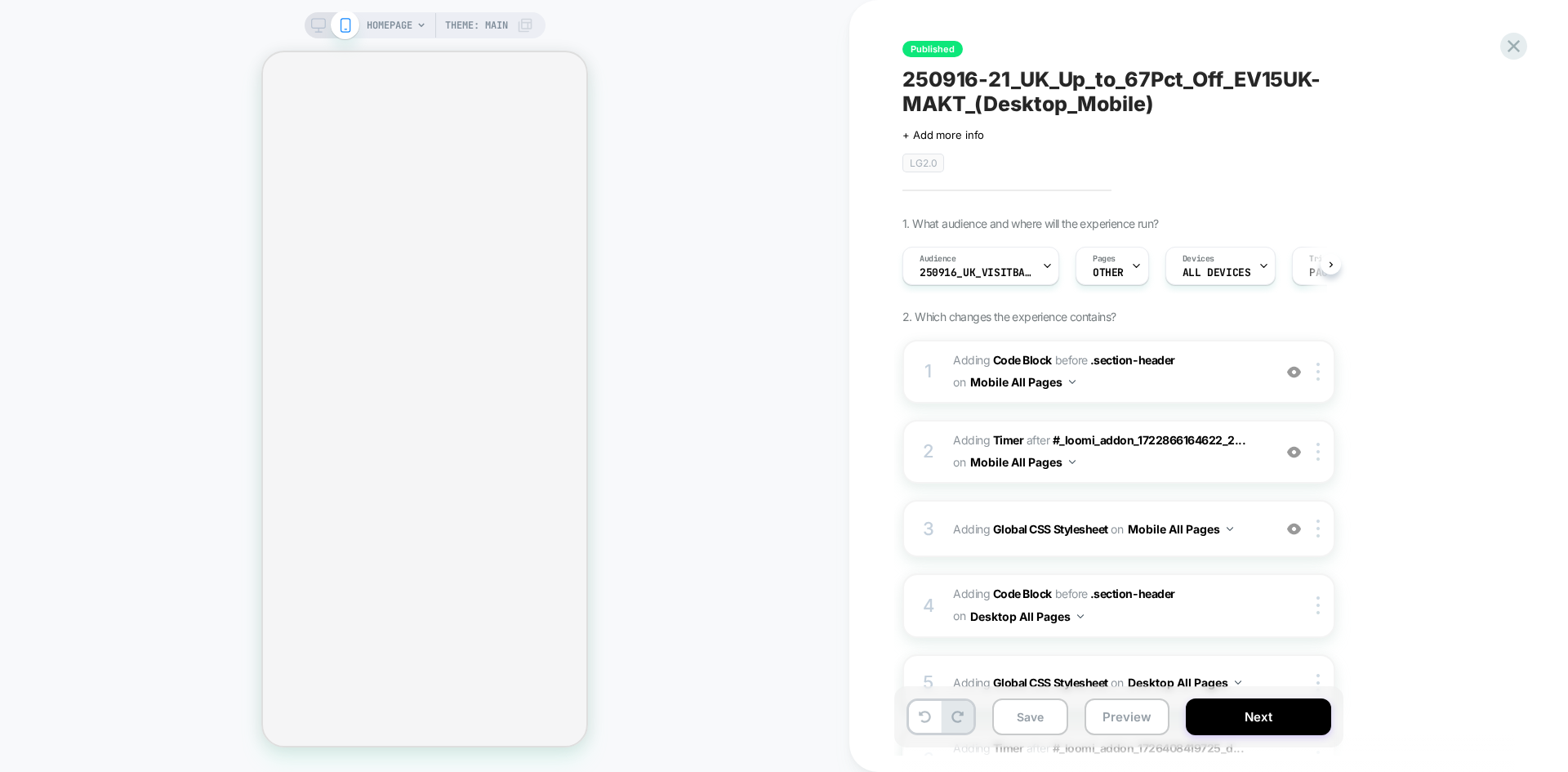
click at [315, 28] on rect at bounding box center [318, 23] width 14 height 9
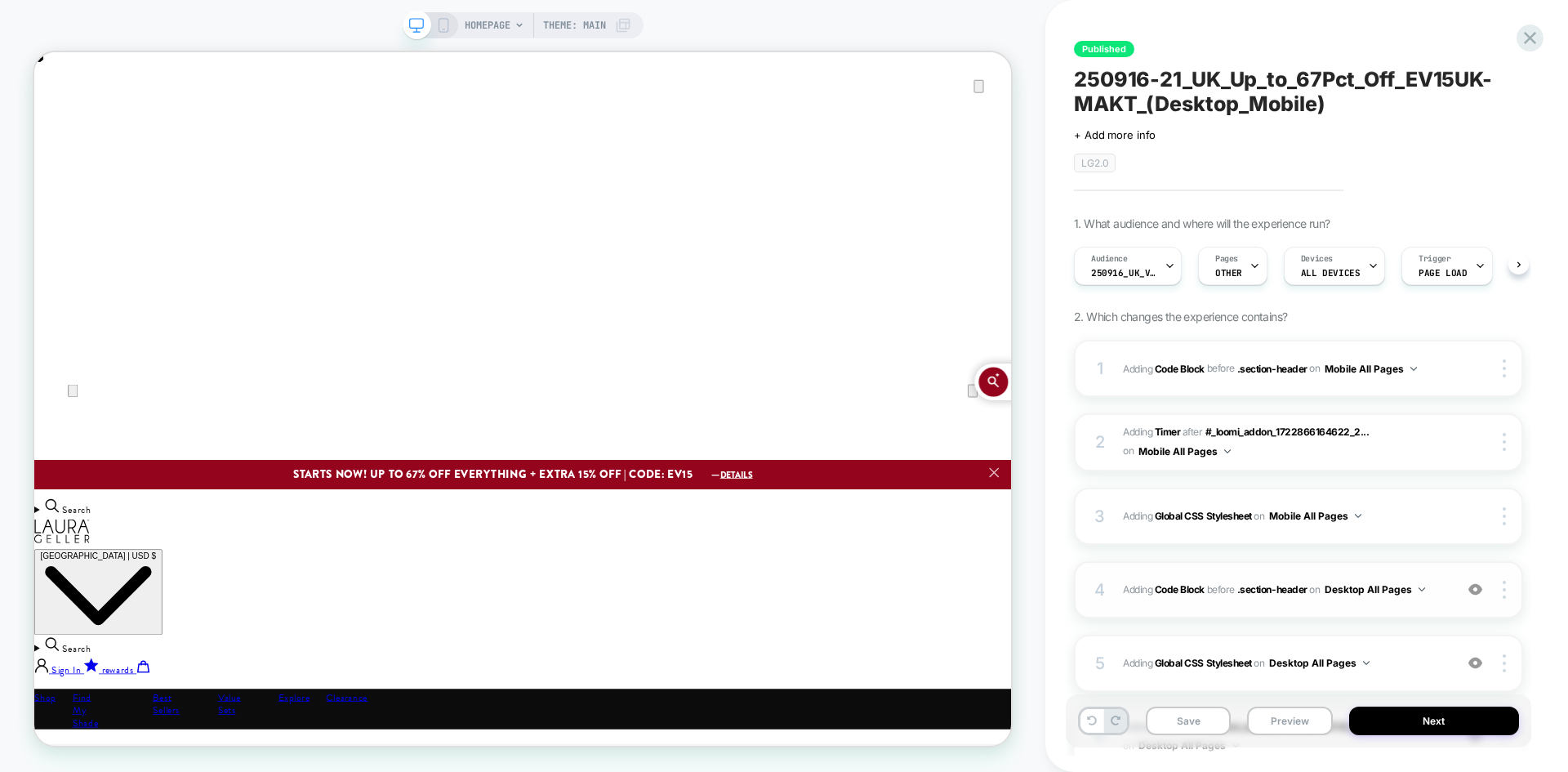
scroll to position [0, 1]
click at [1438, 589] on span "Adding Code Block BEFORE .section-header .section-header on Desktop All Pages" at bounding box center [1284, 589] width 323 height 20
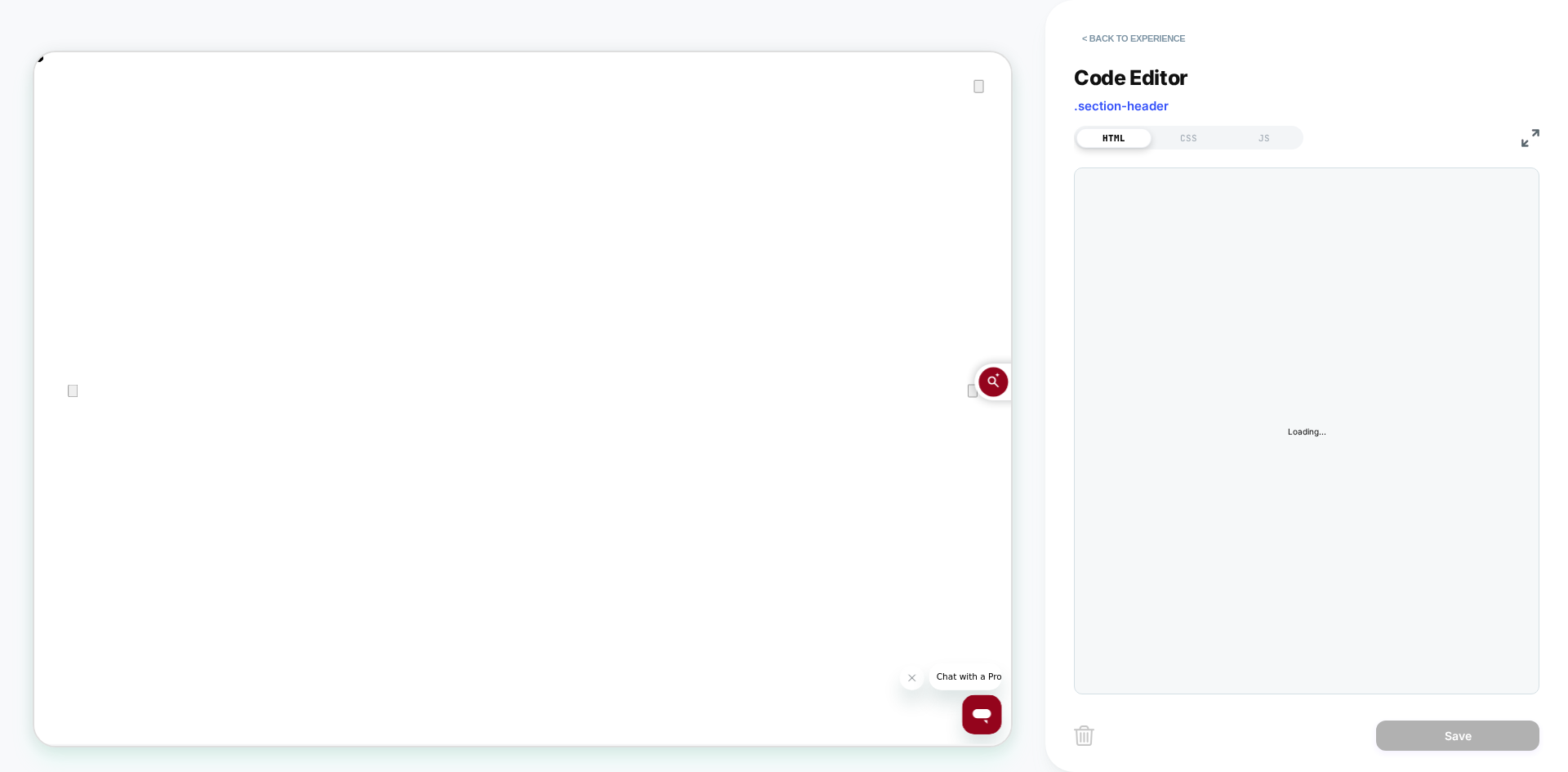
scroll to position [0, 0]
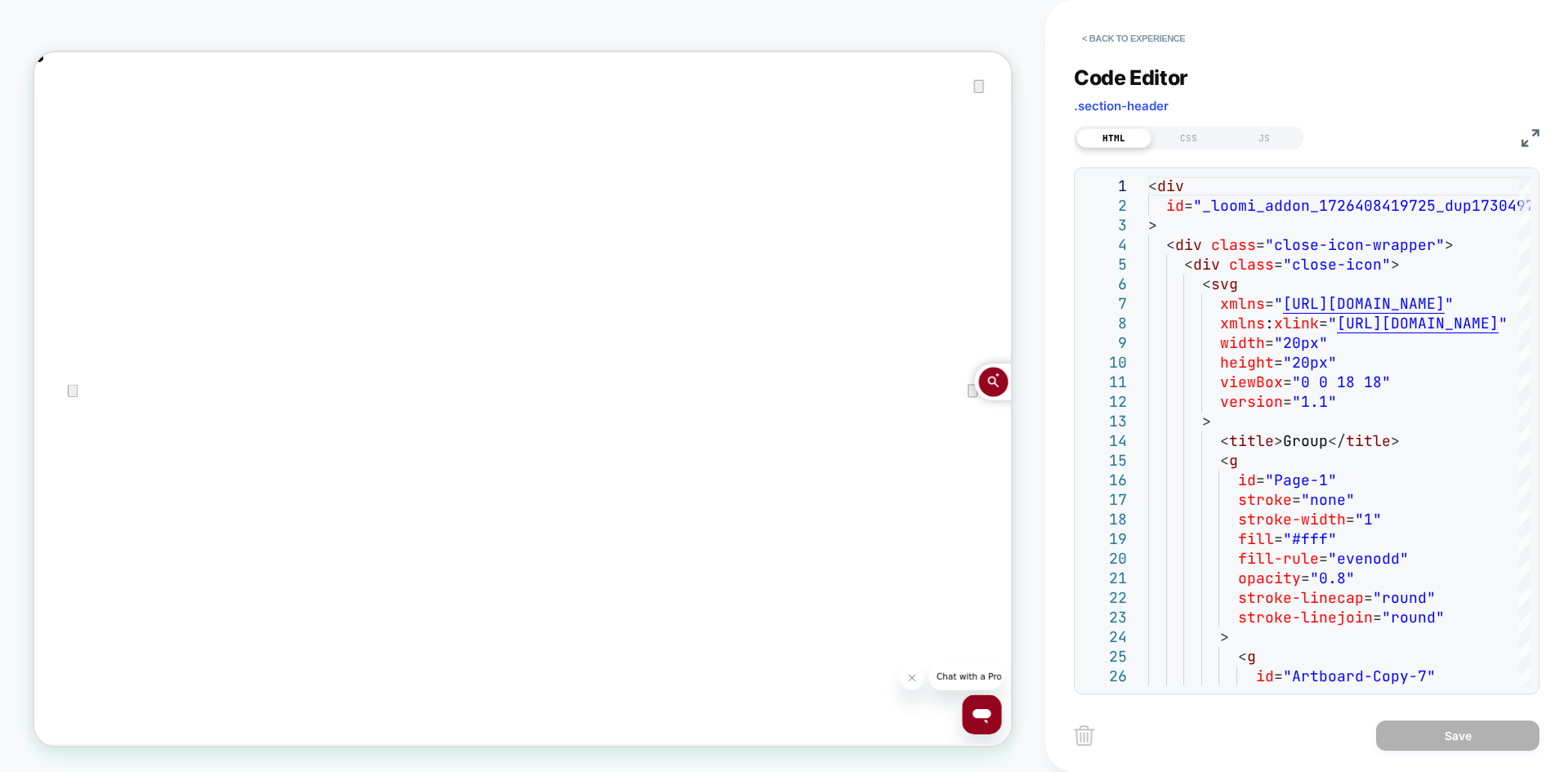
click at [56, 129] on icon "Close" at bounding box center [51, 135] width 11 height 11
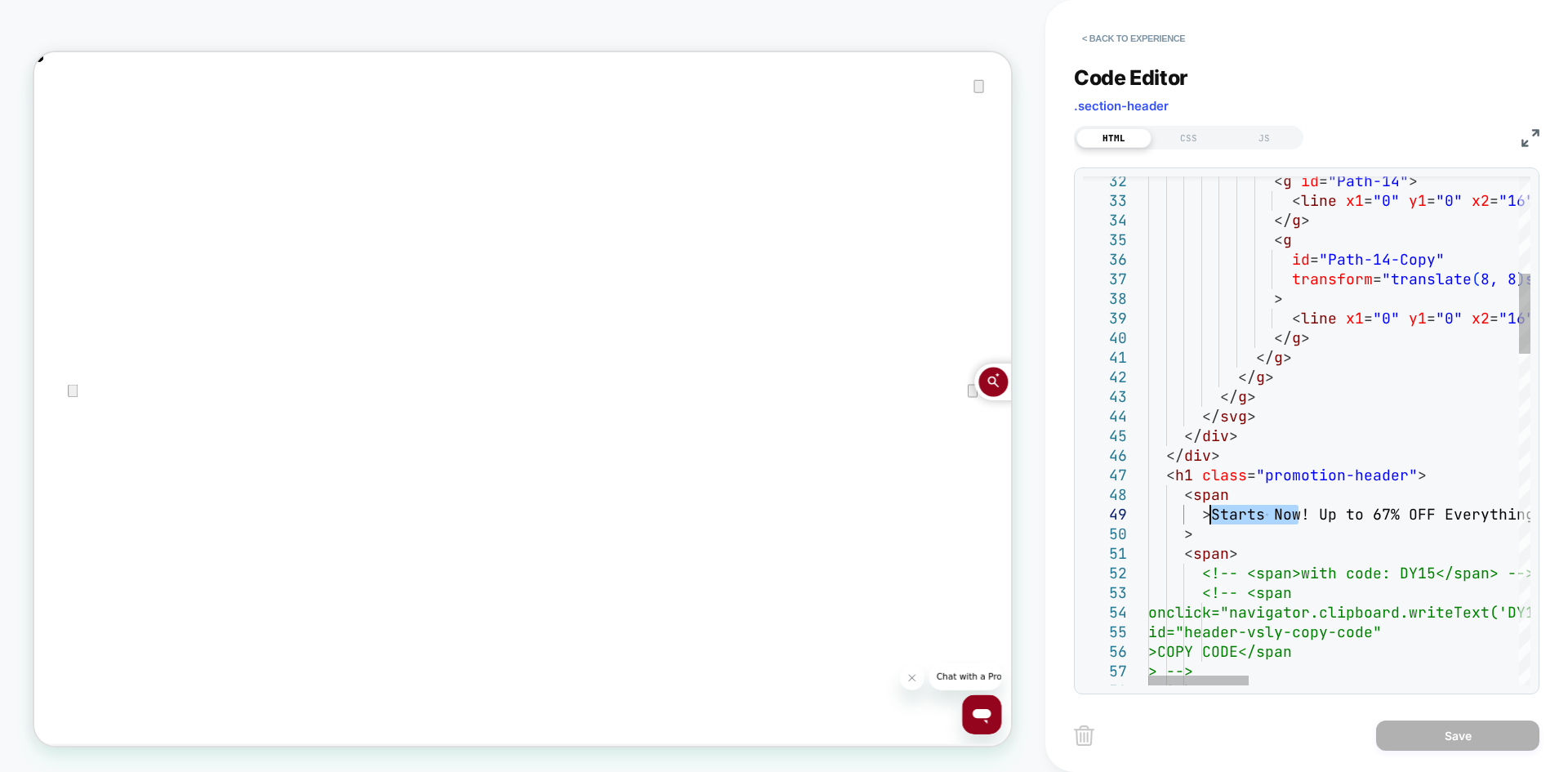
drag, startPoint x: 1299, startPoint y: 513, endPoint x: 1213, endPoint y: 514, distance: 86.0
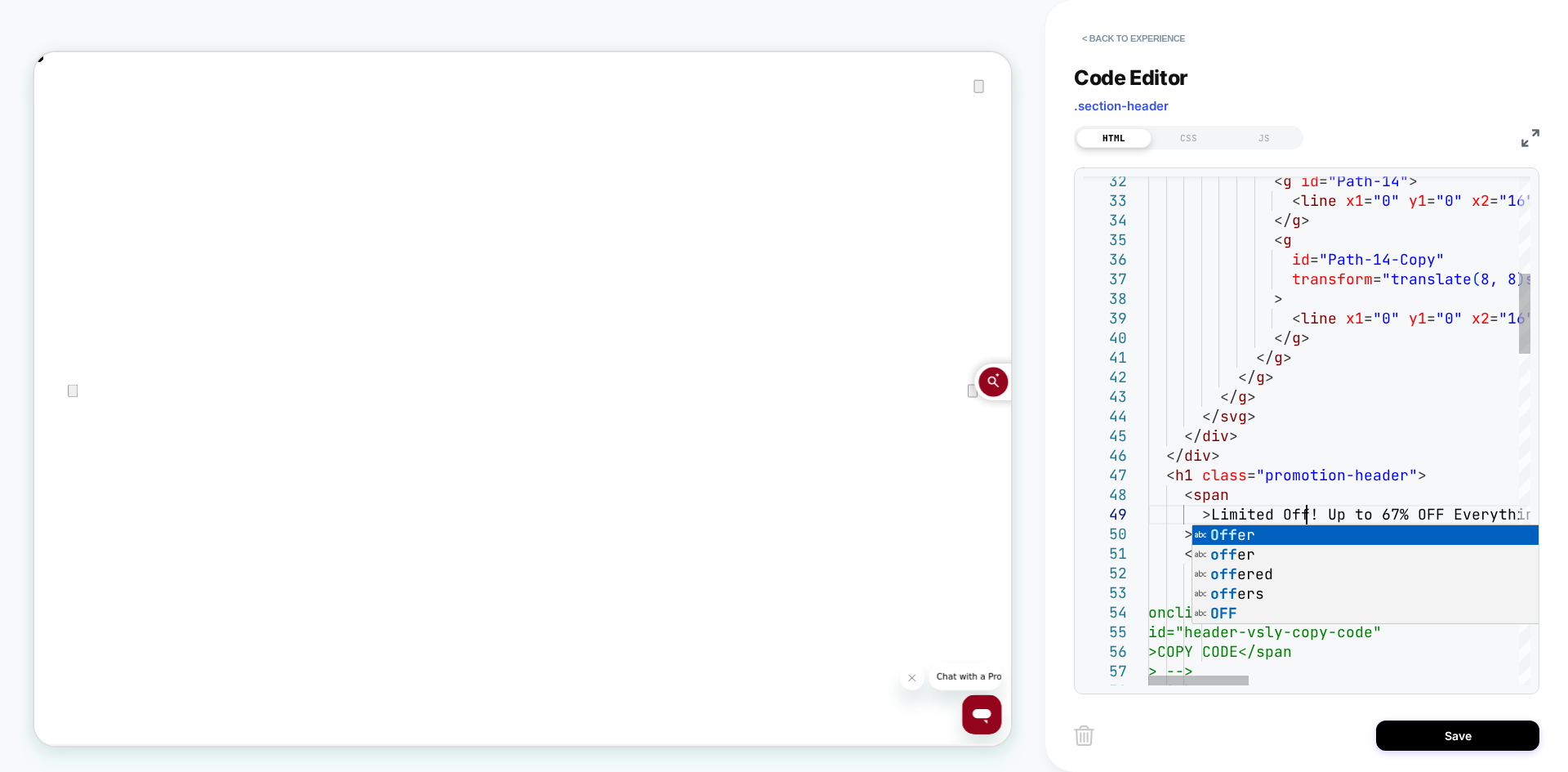
scroll to position [157, 176]
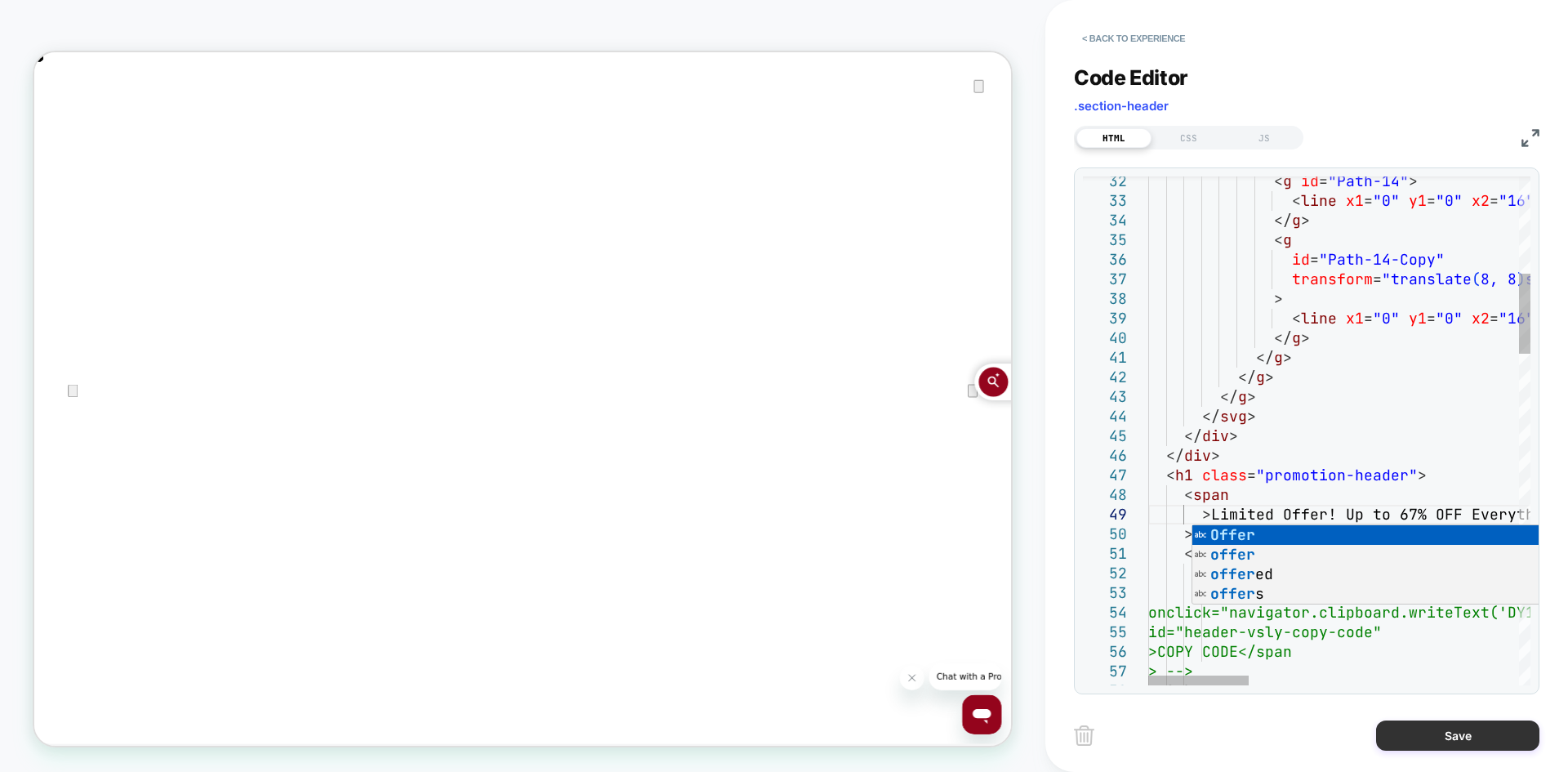
type textarea "**********"
click at [1447, 746] on button "Save" at bounding box center [1457, 736] width 164 height 31
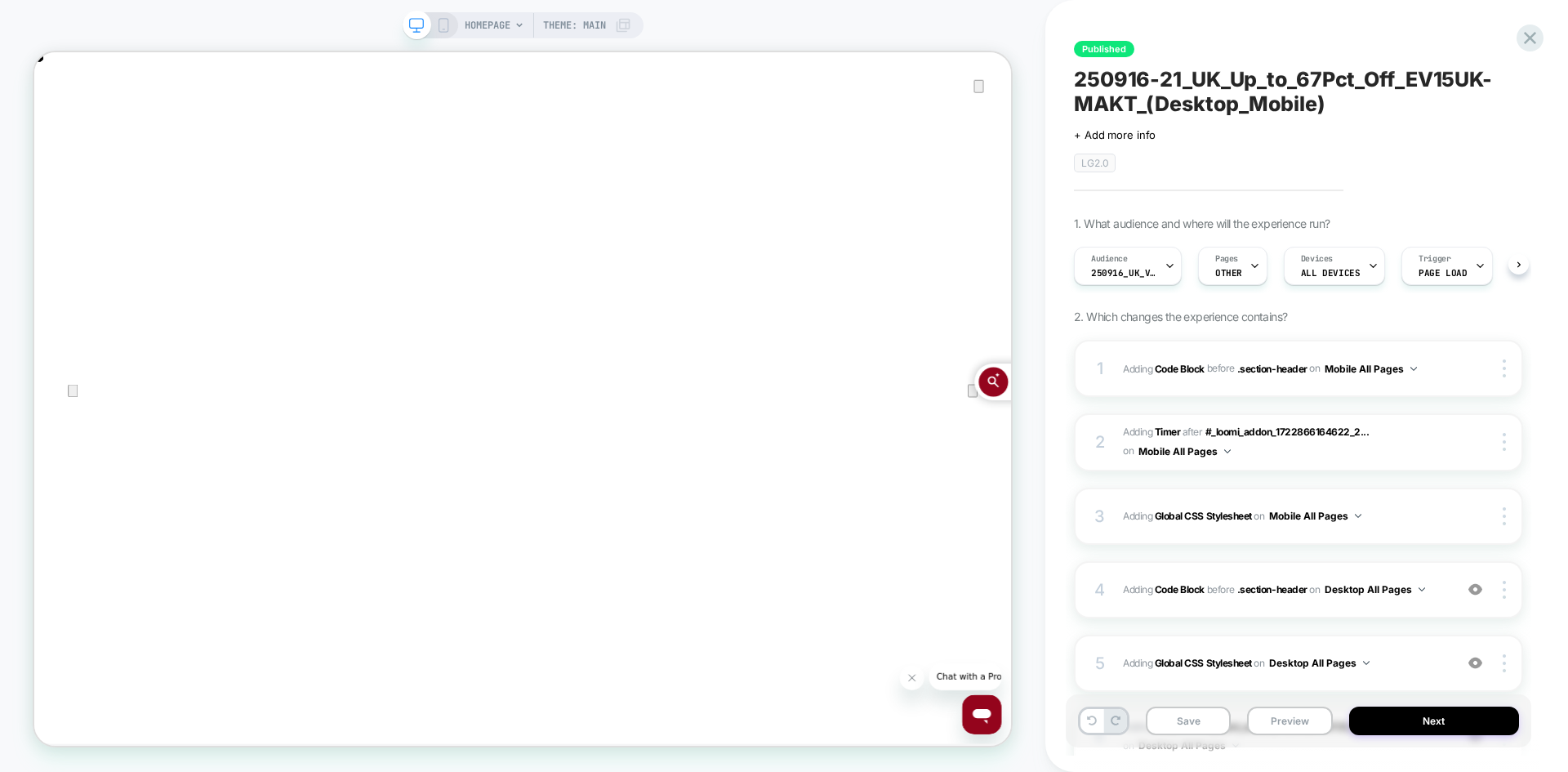
scroll to position [0, 1]
click at [437, 22] on icon at bounding box center [442, 25] width 14 height 14
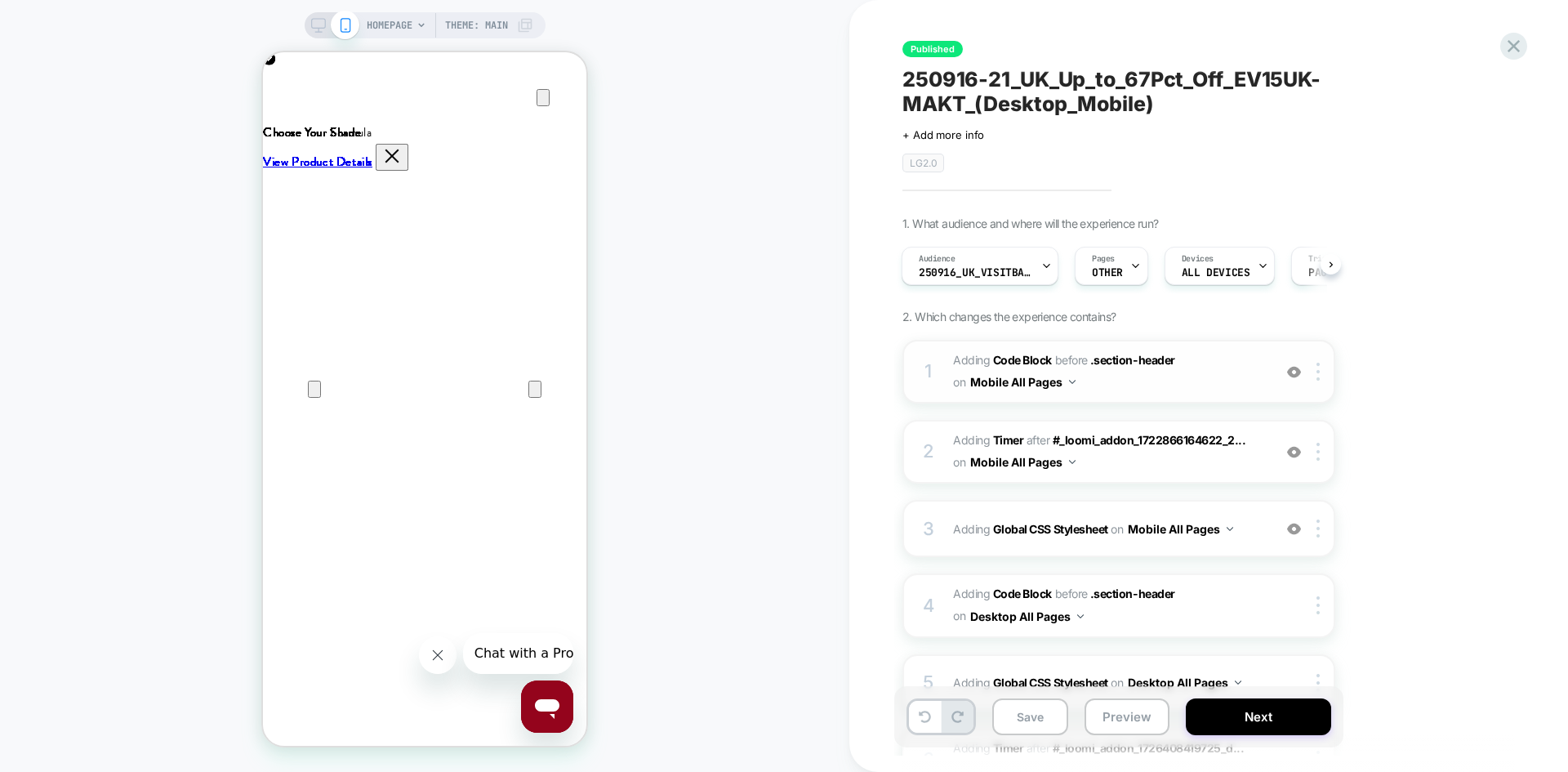
click at [1185, 387] on span "Adding Code Block BEFORE .section-header .section-header on Mobile All Pages" at bounding box center [1108, 372] width 311 height 44
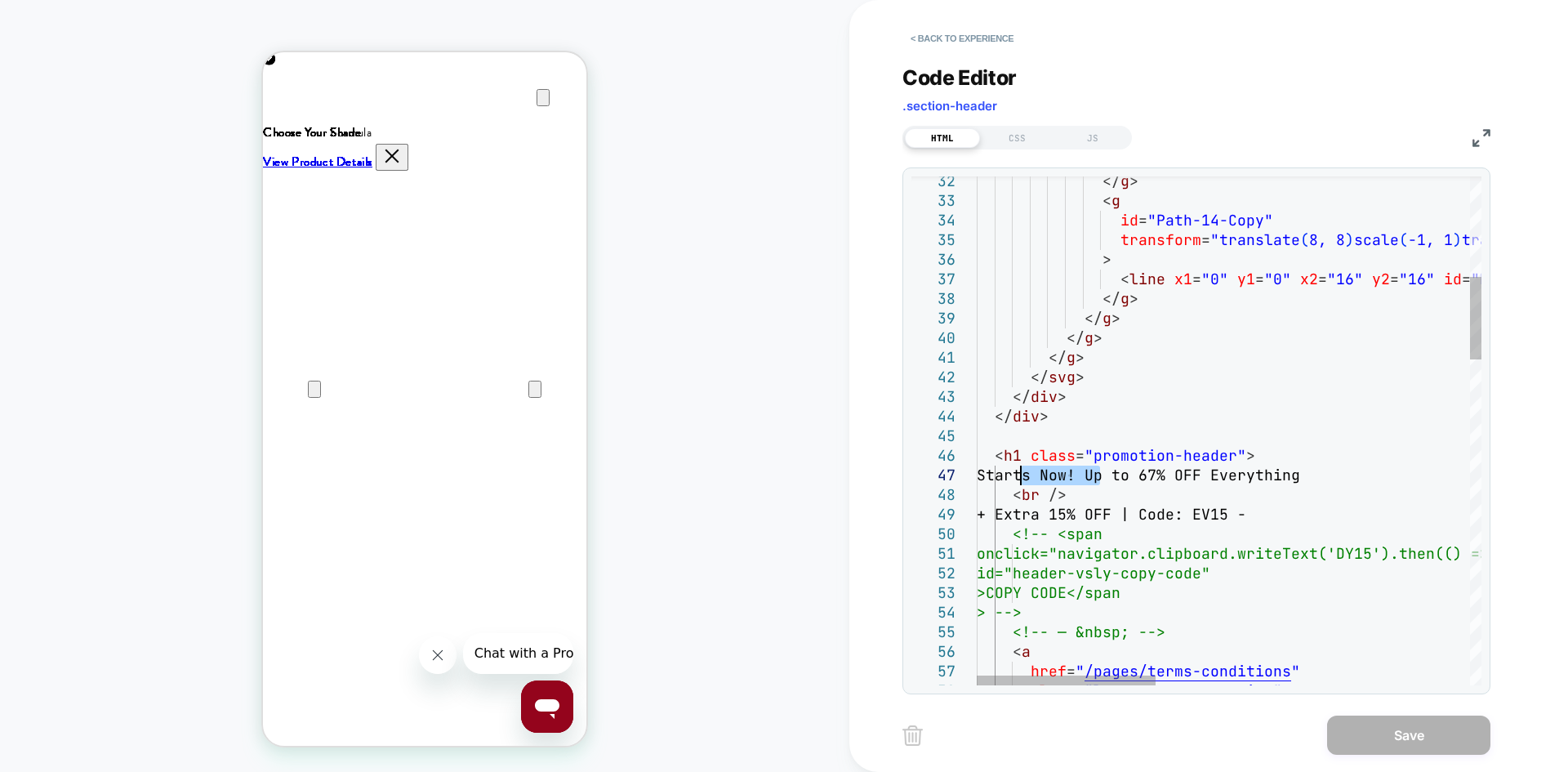
drag, startPoint x: 1102, startPoint y: 472, endPoint x: 1019, endPoint y: 472, distance: 83.0
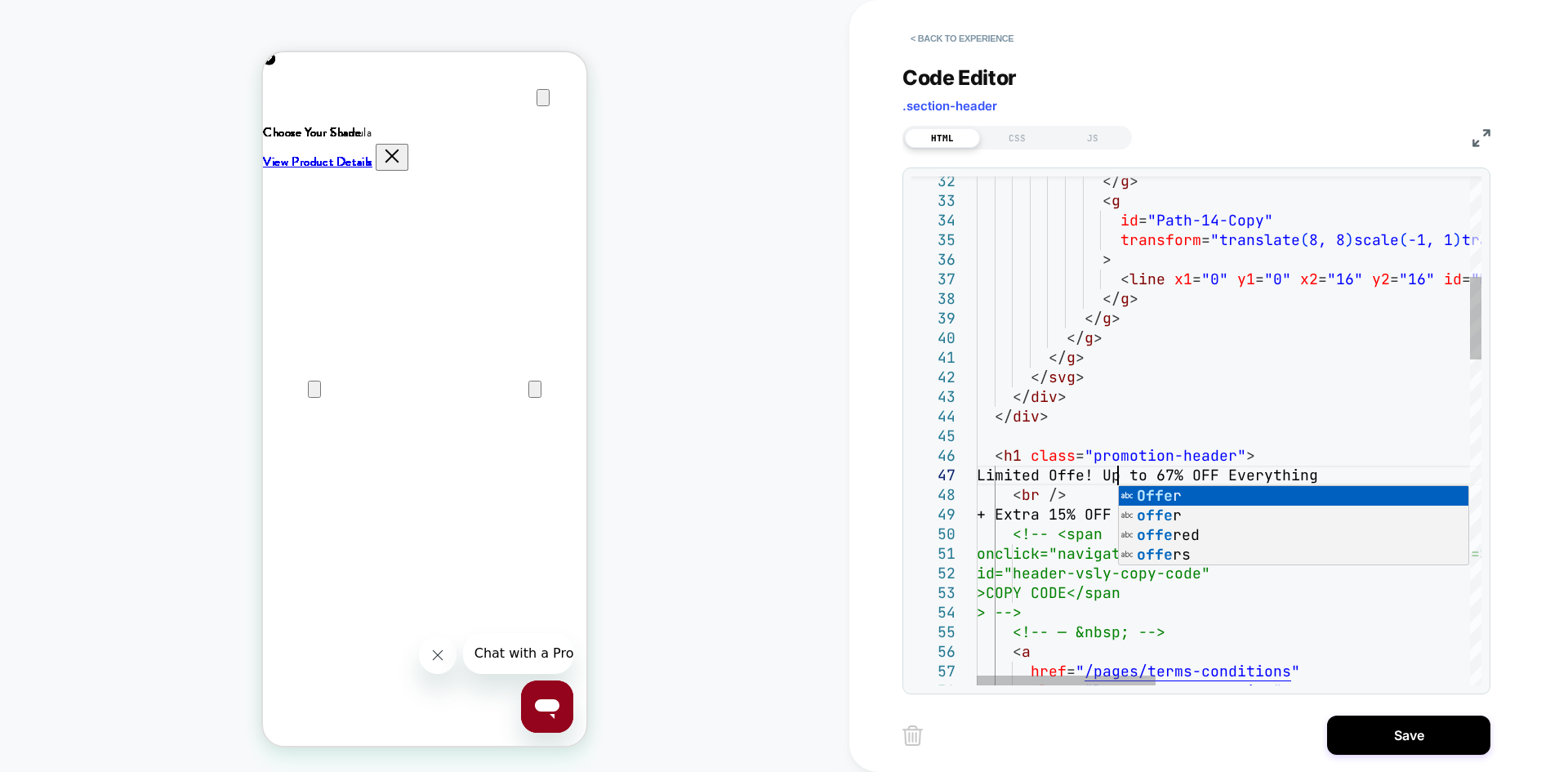
scroll to position [118, 149]
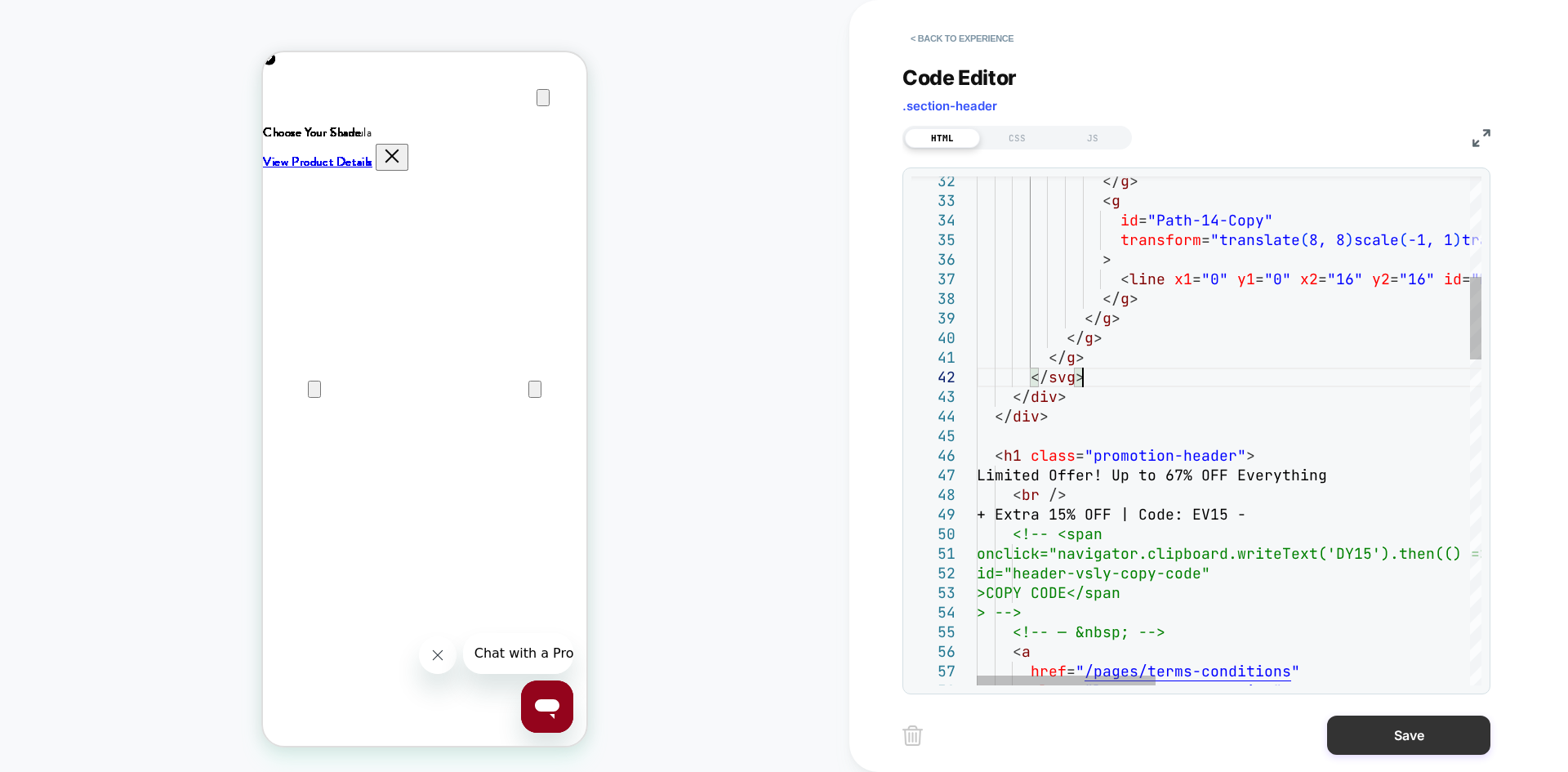
type textarea "**********"
click at [1380, 737] on button "Save" at bounding box center [1408, 735] width 164 height 39
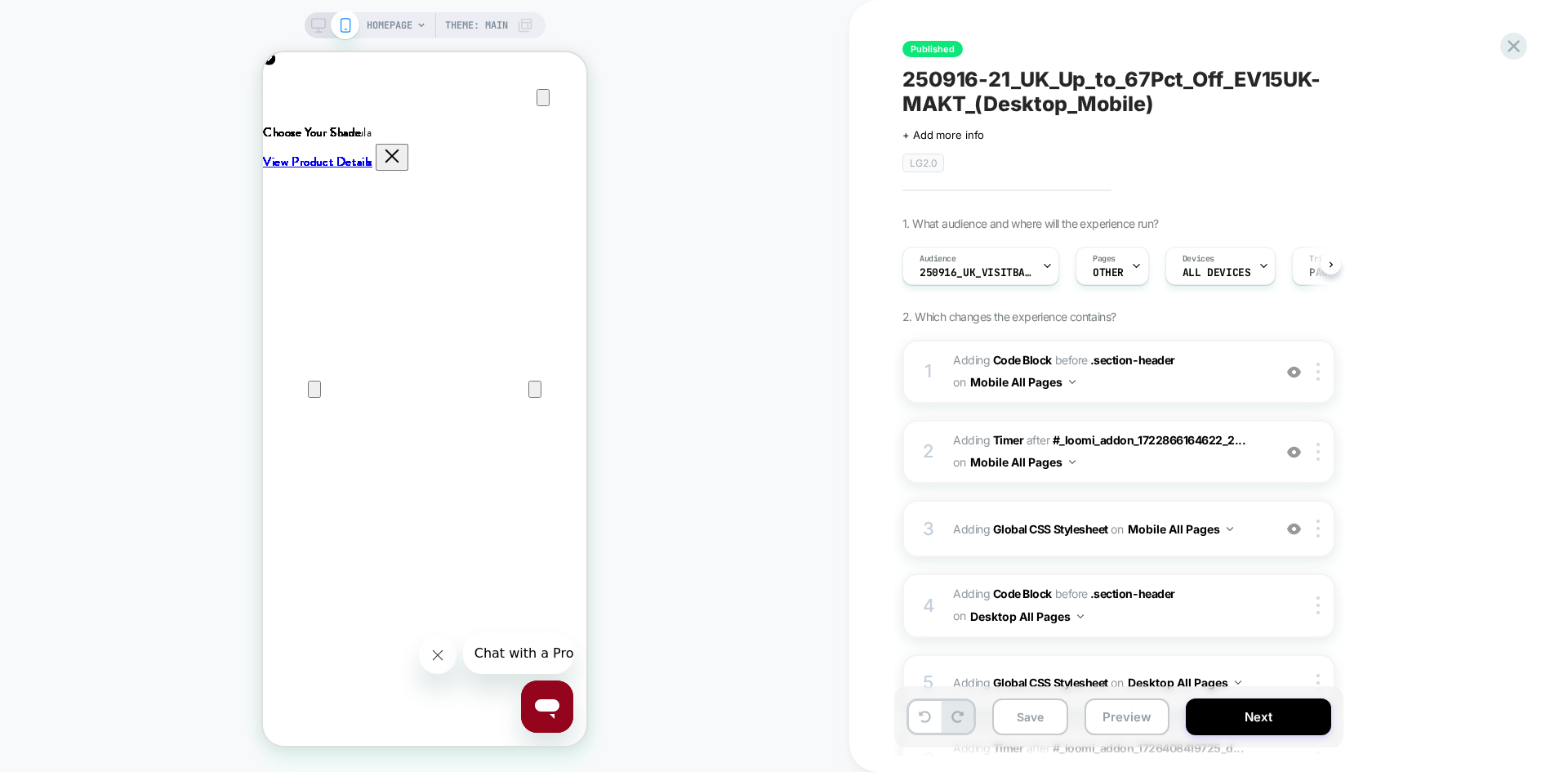
scroll to position [0, 1]
click at [313, 17] on div "HOMEPAGE Theme: MAIN" at bounding box center [425, 25] width 241 height 26
drag, startPoint x: 319, startPoint y: 26, endPoint x: 606, endPoint y: 96, distance: 295.4
click at [319, 26] on icon at bounding box center [318, 25] width 14 height 14
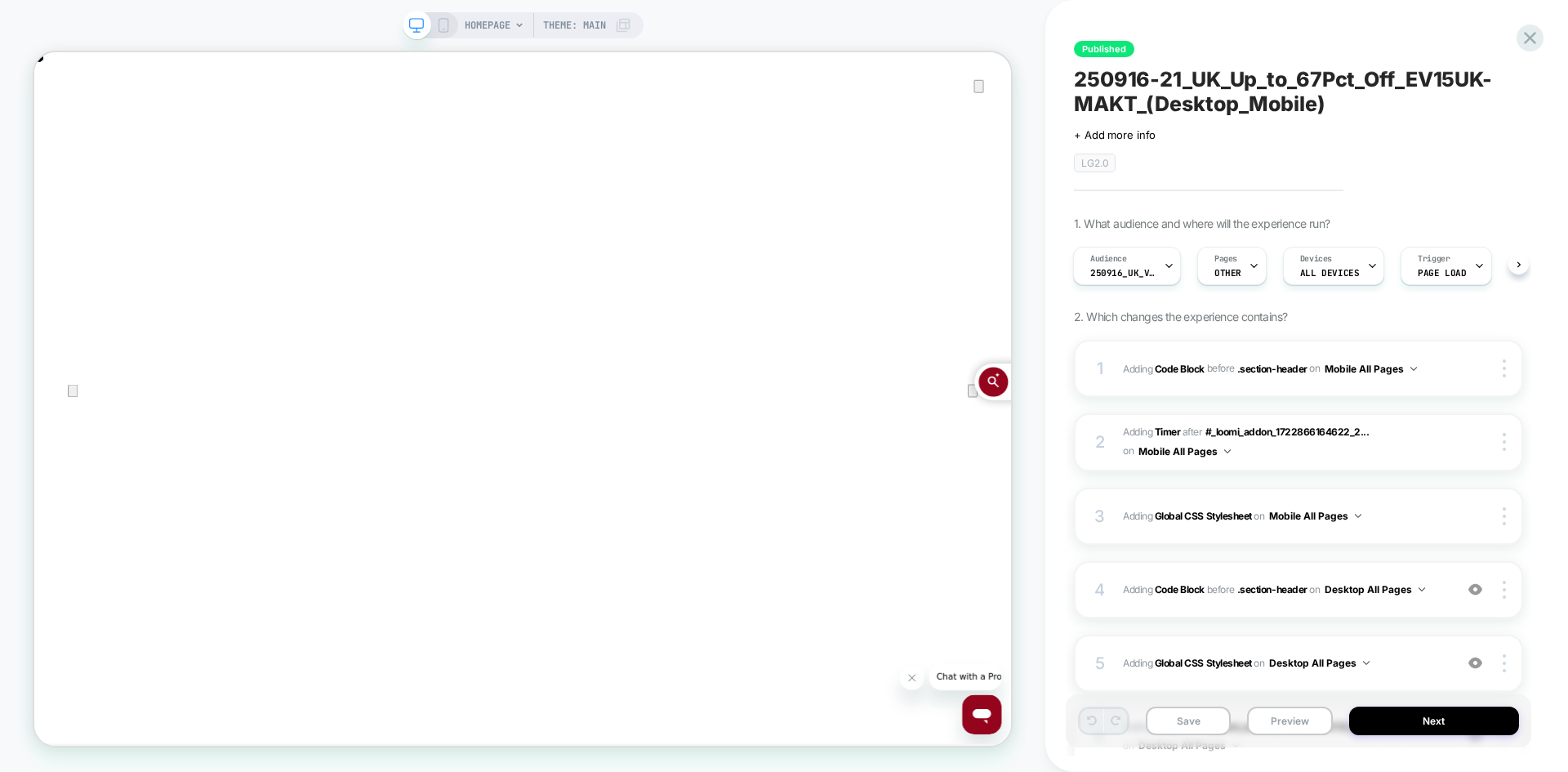
scroll to position [0, 2605]
click at [441, 20] on icon at bounding box center [442, 25] width 14 height 14
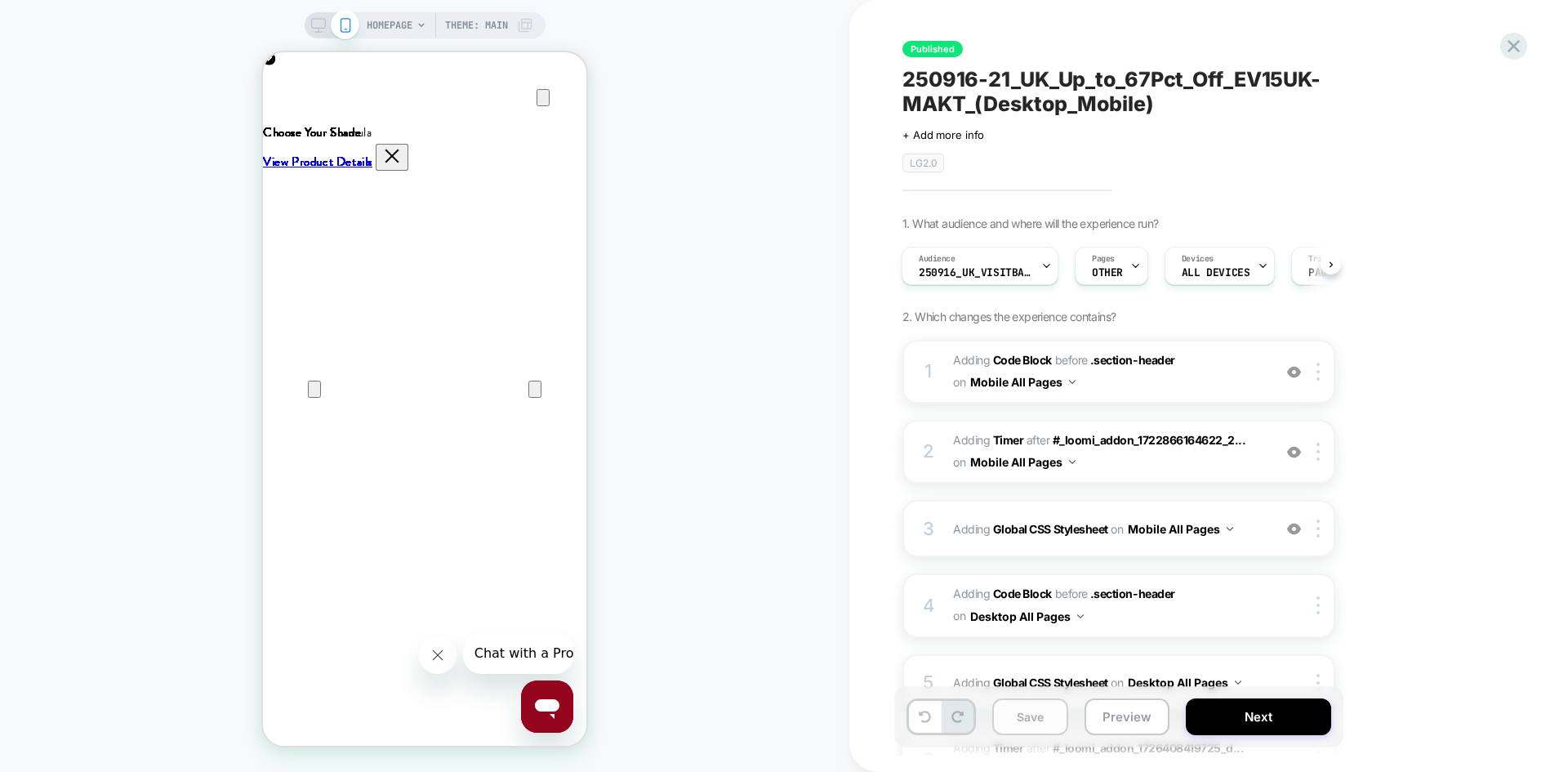
click at [1042, 719] on button "Save" at bounding box center [1029, 716] width 76 height 36
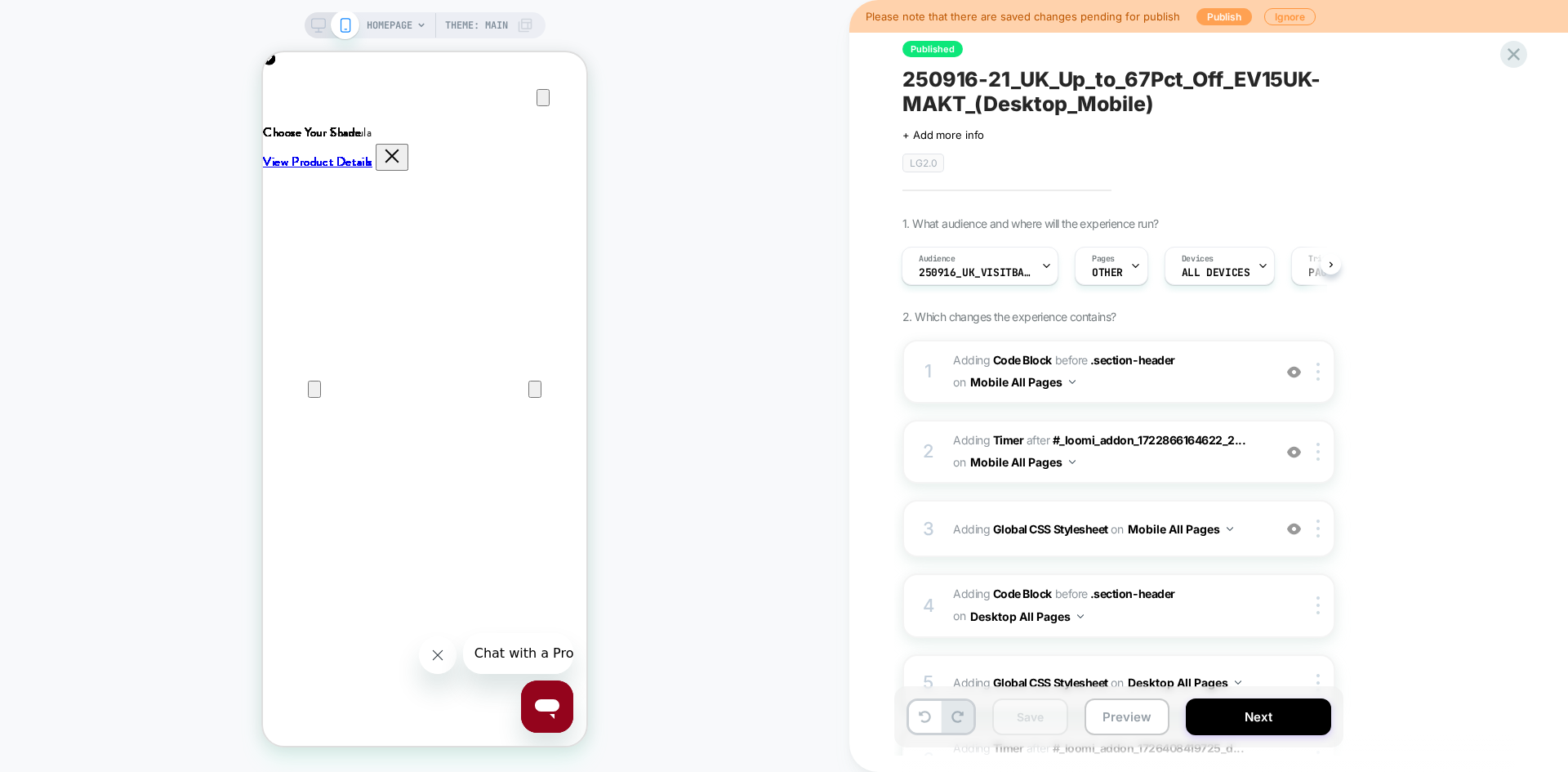
click at [1208, 14] on button "Publish" at bounding box center [1224, 17] width 56 height 17
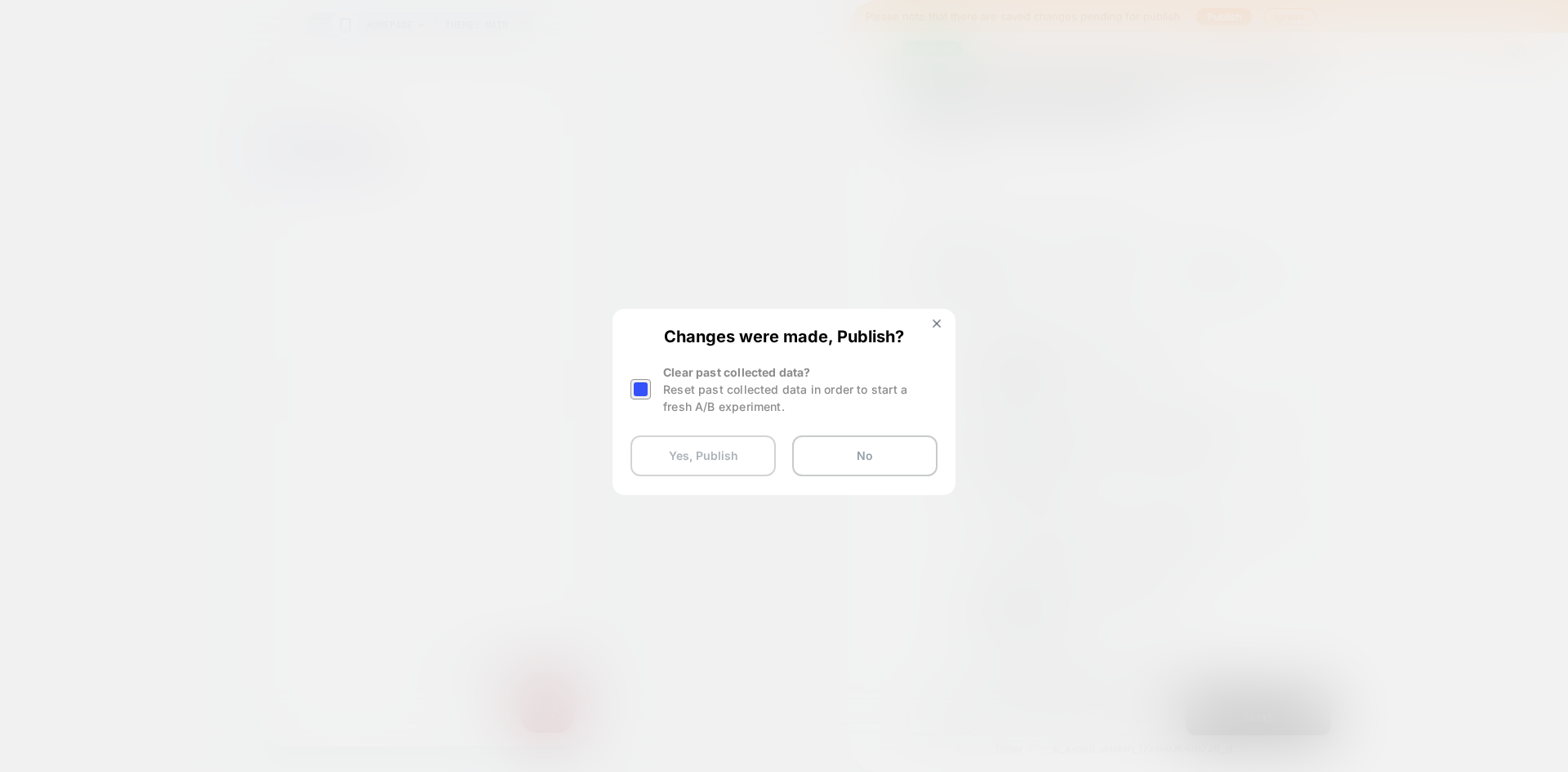
click at [718, 452] on button "Yes, Publish" at bounding box center [703, 456] width 146 height 41
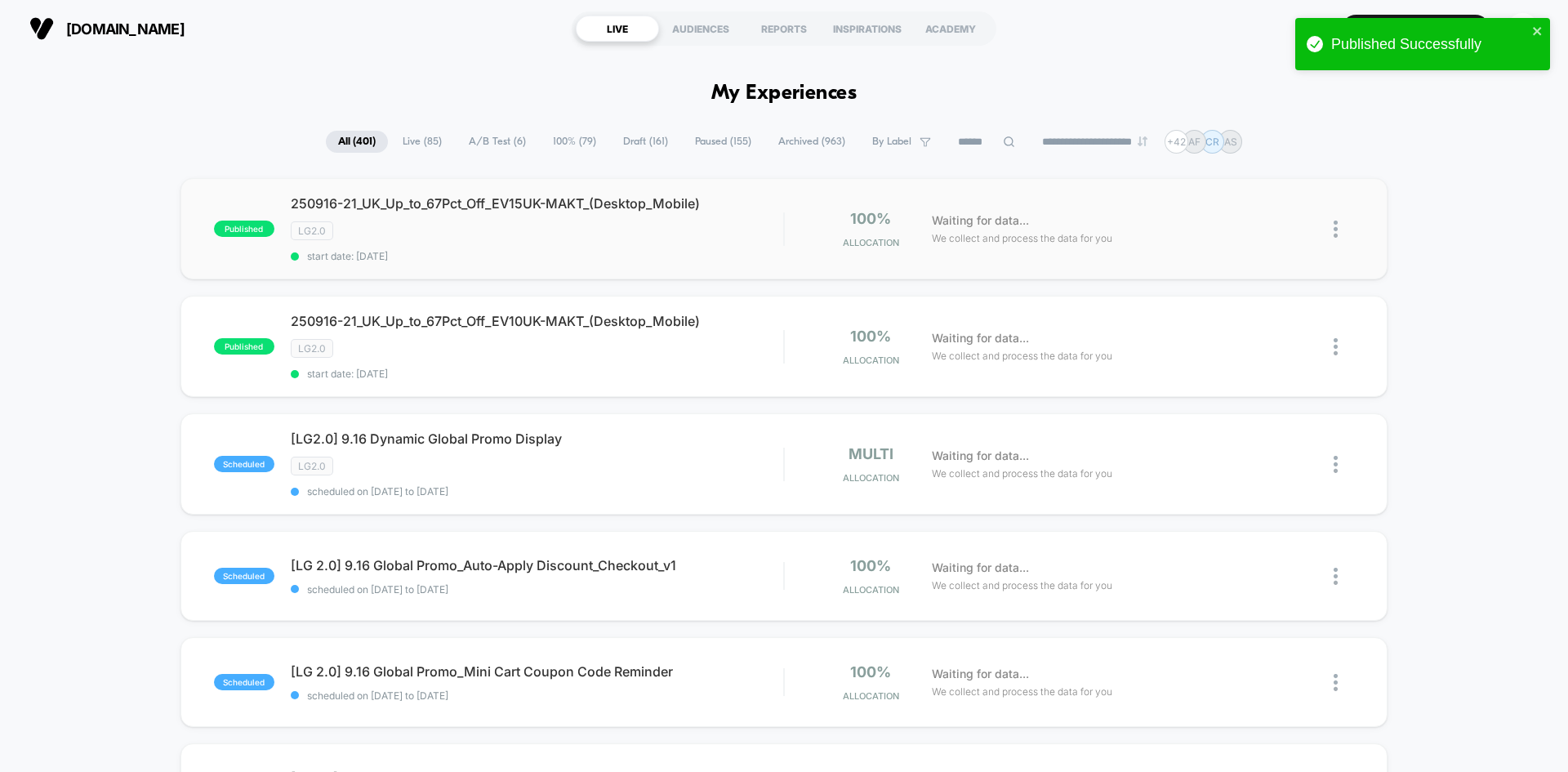
click at [1333, 225] on img at bounding box center [1335, 229] width 4 height 17
click at [1258, 142] on div "Edit" at bounding box center [1252, 135] width 147 height 36
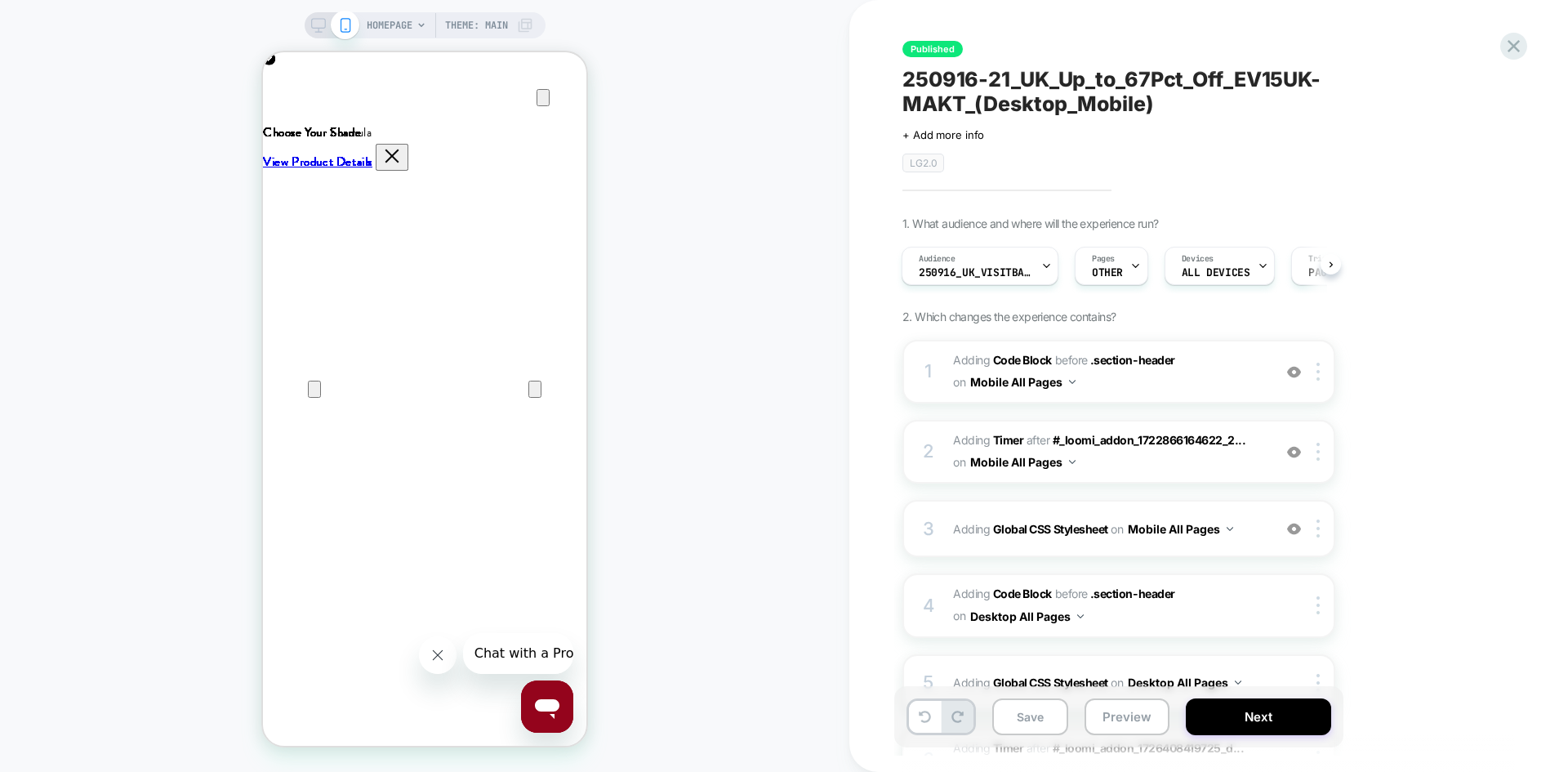
scroll to position [0, 647]
click at [319, 26] on icon at bounding box center [318, 25] width 14 height 14
